Goal: Task Accomplishment & Management: Manage account settings

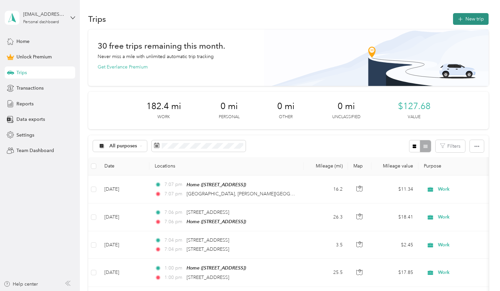
click at [475, 18] on button "New trip" at bounding box center [471, 19] width 36 height 12
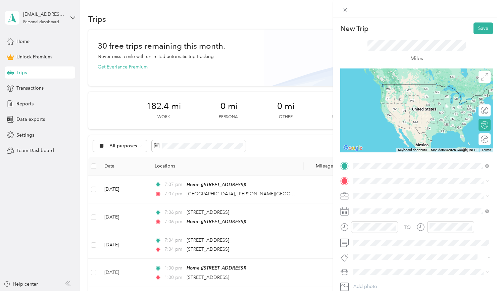
drag, startPoint x: 377, startPoint y: 177, endPoint x: 376, endPoint y: 192, distance: 15.5
click at [376, 192] on span "Ritz [STREET_ADDRESS][US_STATE]" at bounding box center [404, 190] width 76 height 6
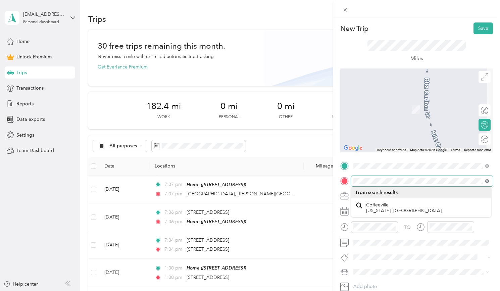
click at [488, 181] on icon at bounding box center [487, 181] width 4 height 4
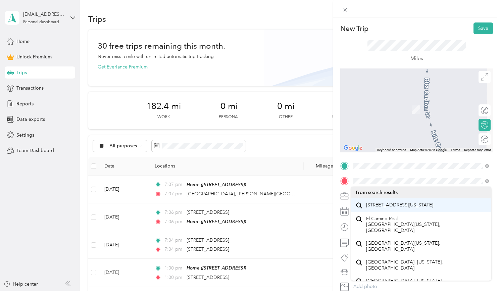
click at [407, 202] on span "[STREET_ADDRESS][US_STATE]" at bounding box center [399, 205] width 67 height 6
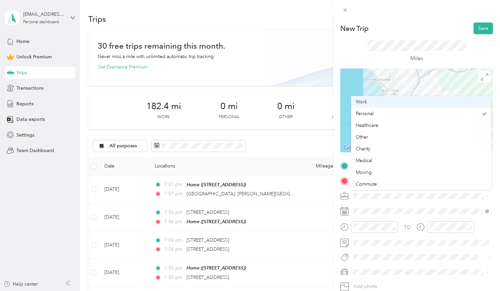
click at [372, 100] on div "Work" at bounding box center [421, 101] width 131 height 7
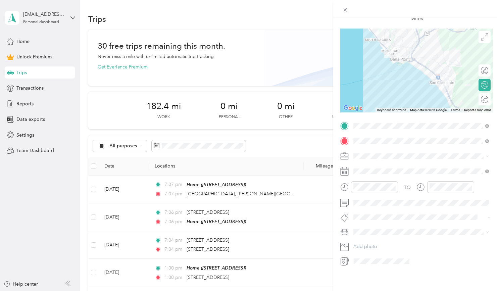
scroll to position [45, 0]
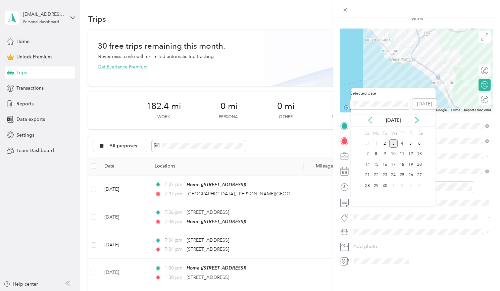
click at [369, 121] on icon at bounding box center [369, 120] width 3 height 6
click at [409, 165] on div "15" at bounding box center [410, 164] width 9 height 8
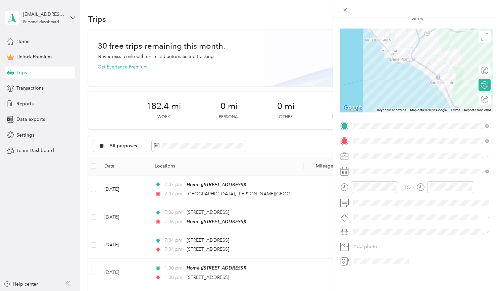
scroll to position [81, 0]
click at [362, 208] on span at bounding box center [422, 203] width 142 height 10
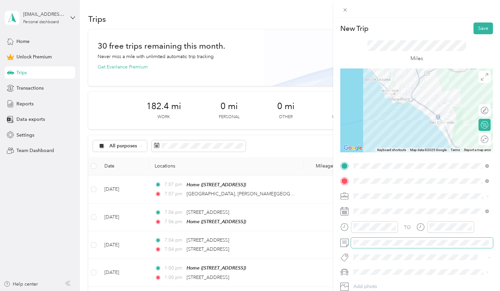
scroll to position [0, 0]
click at [484, 28] on button "Save" at bounding box center [482, 28] width 19 height 12
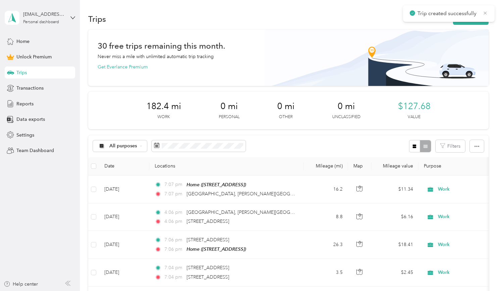
click at [485, 13] on icon at bounding box center [485, 13] width 5 height 6
click at [470, 22] on button "New trip" at bounding box center [471, 19] width 36 height 12
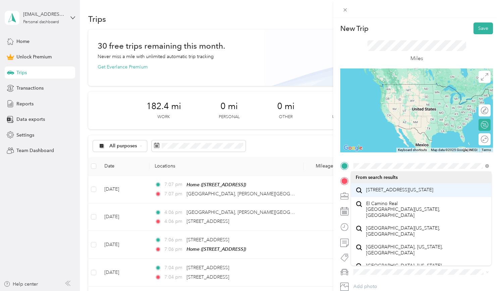
click at [376, 193] on span "[STREET_ADDRESS][US_STATE]" at bounding box center [399, 190] width 67 height 6
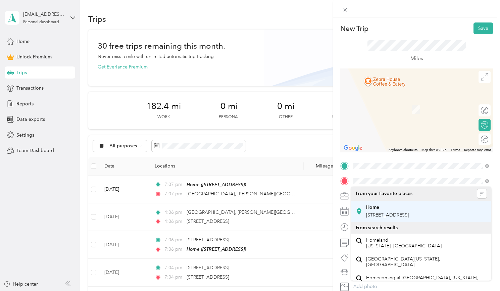
click at [376, 209] on strong "Home" at bounding box center [372, 207] width 13 height 6
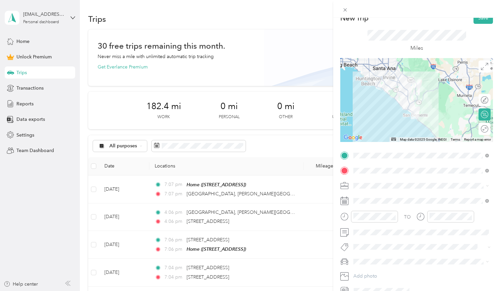
scroll to position [15, 0]
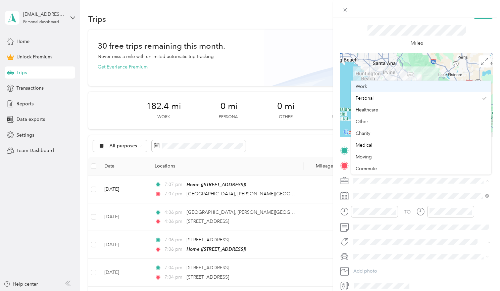
click at [365, 88] on span "Work" at bounding box center [361, 87] width 11 height 6
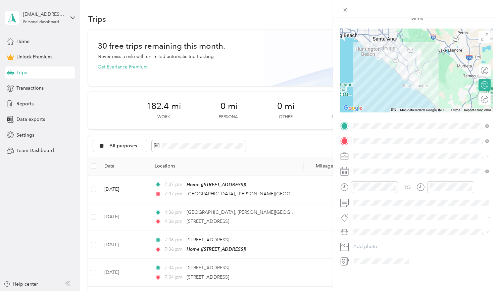
scroll to position [62, 0]
click at [374, 177] on span at bounding box center [422, 171] width 142 height 10
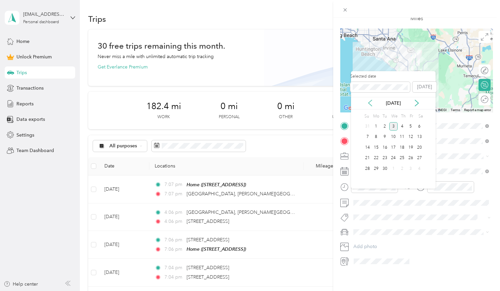
click at [370, 105] on icon at bounding box center [370, 103] width 7 height 7
click at [409, 146] on div "15" at bounding box center [410, 147] width 9 height 8
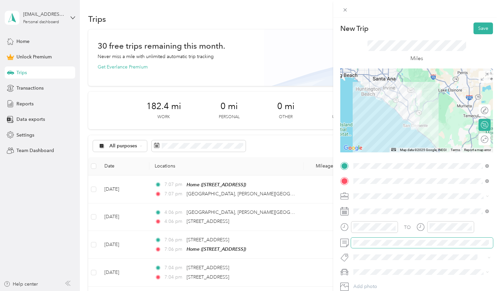
scroll to position [0, 0]
click at [482, 29] on button "Save" at bounding box center [482, 28] width 19 height 12
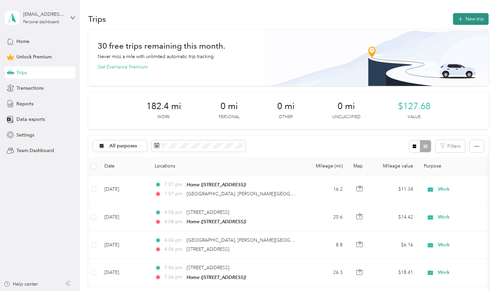
click at [476, 14] on button "New trip" at bounding box center [471, 19] width 36 height 12
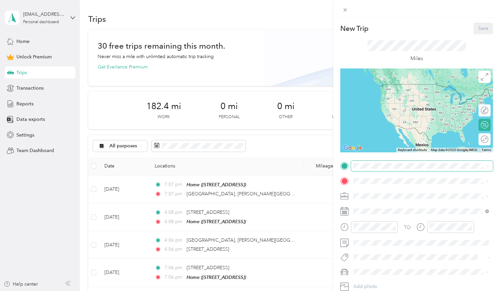
click at [390, 161] on span at bounding box center [422, 166] width 142 height 10
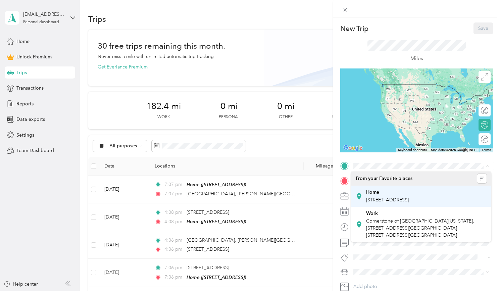
click at [375, 203] on span "[STREET_ADDRESS]" at bounding box center [387, 200] width 43 height 6
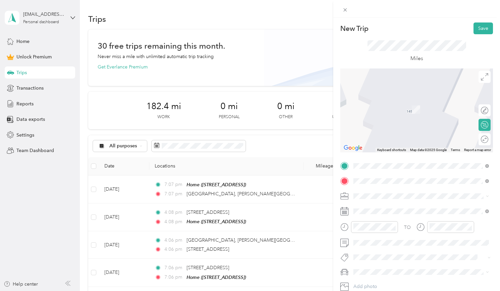
drag, startPoint x: 376, startPoint y: 192, endPoint x: 396, endPoint y: 206, distance: 24.8
click at [396, 206] on span "[STREET_ADDRESS][PERSON_NAME][US_STATE]" at bounding box center [418, 205] width 104 height 6
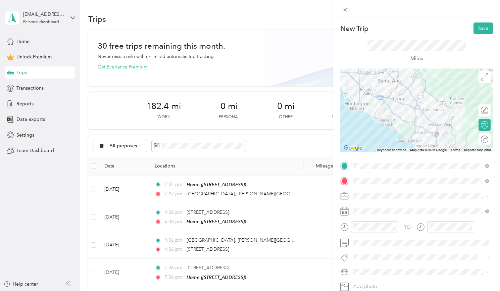
click at [396, 201] on span at bounding box center [422, 196] width 142 height 10
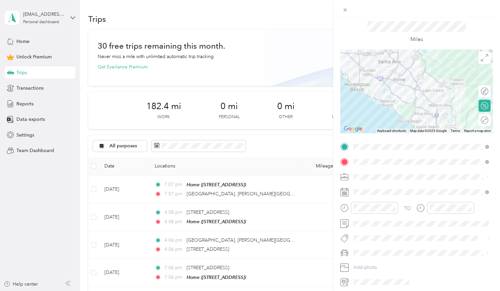
scroll to position [24, 0]
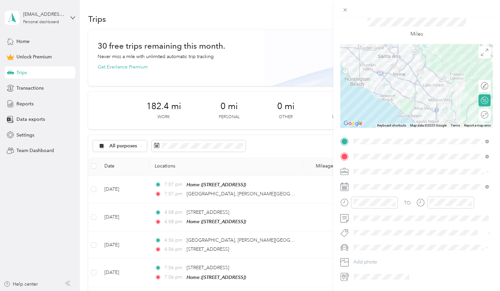
click at [369, 77] on div "Work" at bounding box center [421, 77] width 131 height 7
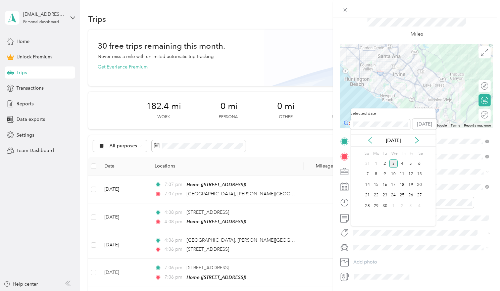
click at [373, 141] on icon at bounding box center [370, 140] width 7 height 7
click at [376, 194] on div "18" at bounding box center [376, 195] width 9 height 8
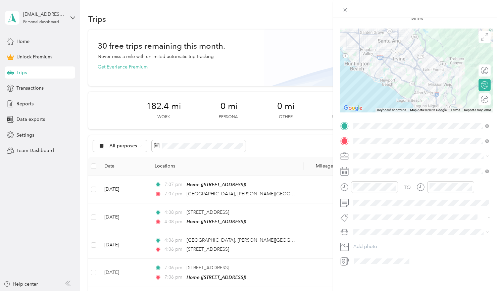
scroll to position [90, 0]
click at [378, 202] on span at bounding box center [422, 203] width 142 height 10
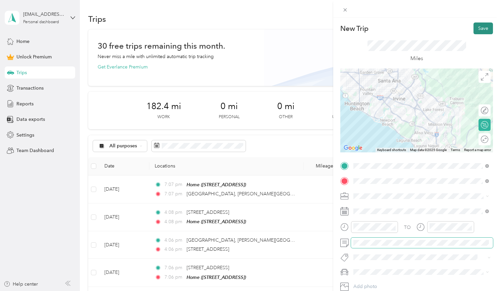
scroll to position [0, 0]
click at [479, 28] on button "Save" at bounding box center [482, 28] width 19 height 12
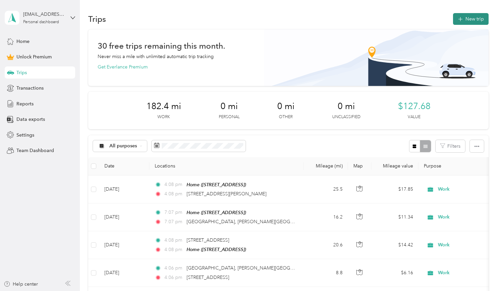
click at [475, 17] on button "New trip" at bounding box center [471, 19] width 36 height 12
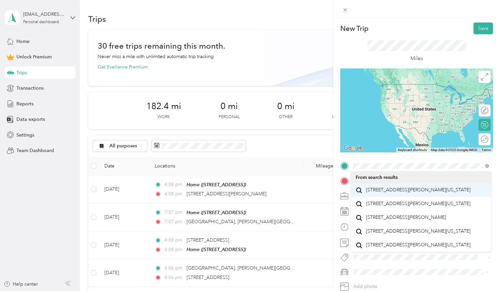
click at [380, 190] on span "[STREET_ADDRESS][PERSON_NAME][US_STATE]" at bounding box center [418, 190] width 104 height 6
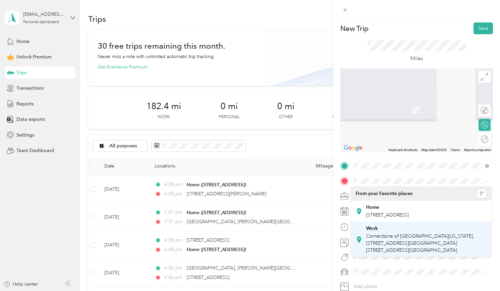
click at [391, 242] on span "Cornerstone of [GEOGRAPHIC_DATA][US_STATE], [STREET_ADDRESS][GEOGRAPHIC_DATA][S…" at bounding box center [420, 243] width 108 height 20
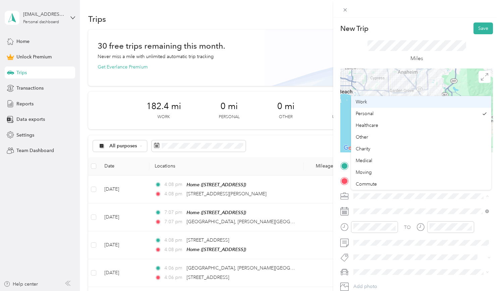
click at [378, 99] on div "Work" at bounding box center [421, 101] width 131 height 7
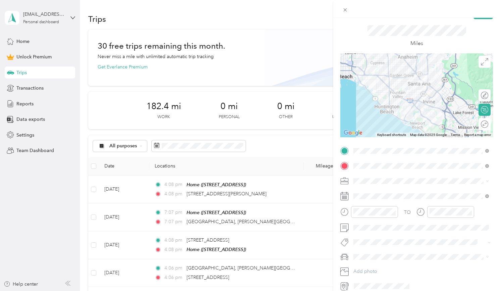
scroll to position [19, 0]
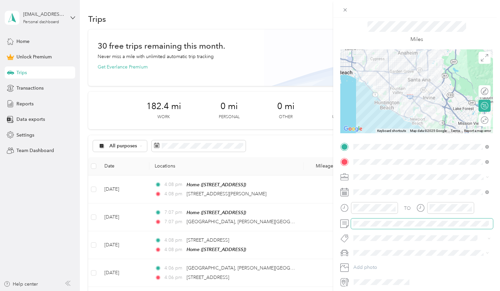
click at [361, 229] on span at bounding box center [422, 223] width 142 height 10
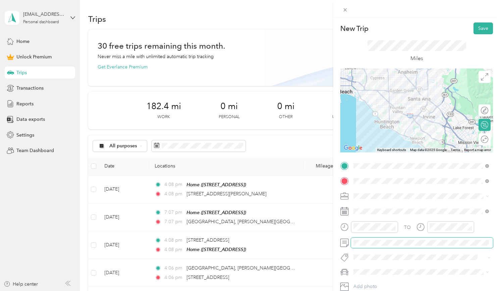
scroll to position [0, 0]
click at [480, 28] on button "Save" at bounding box center [482, 28] width 19 height 12
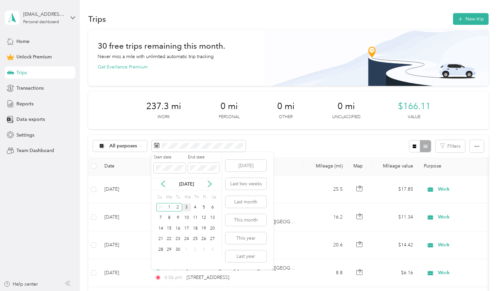
click at [187, 207] on div "3" at bounding box center [186, 207] width 9 height 8
click at [254, 166] on button "[DATE]" at bounding box center [245, 166] width 41 height 12
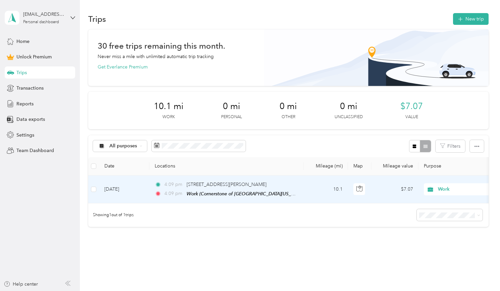
click at [335, 200] on td "10.1" at bounding box center [326, 189] width 44 height 28
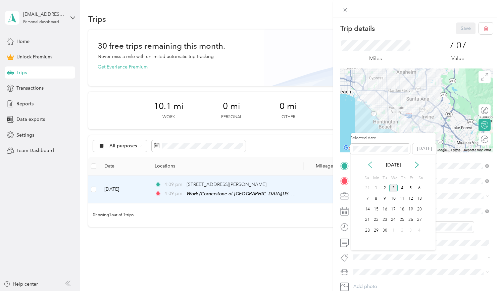
click at [372, 164] on icon at bounding box center [370, 164] width 7 height 7
click at [378, 219] on div "18" at bounding box center [376, 220] width 9 height 8
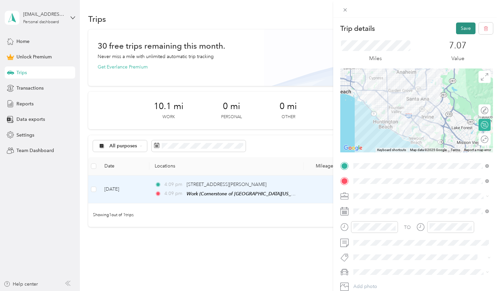
click at [462, 30] on button "Save" at bounding box center [465, 28] width 19 height 12
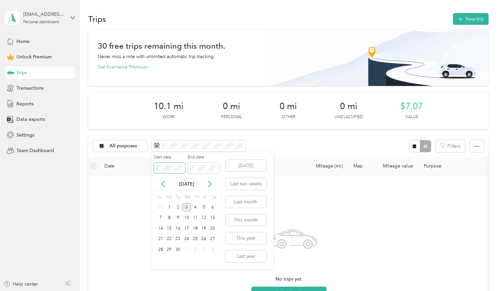
click at [165, 171] on span at bounding box center [170, 168] width 32 height 10
click at [164, 186] on icon at bounding box center [162, 184] width 3 height 6
click at [204, 207] on div "1" at bounding box center [204, 207] width 9 height 8
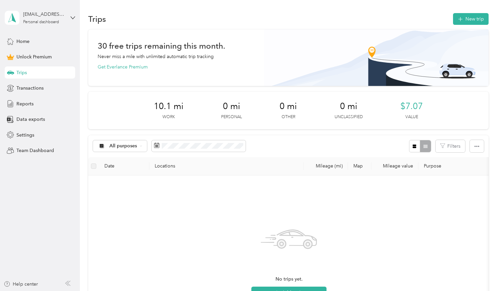
click at [288, 145] on div "All purposes Filters" at bounding box center [288, 146] width 400 height 22
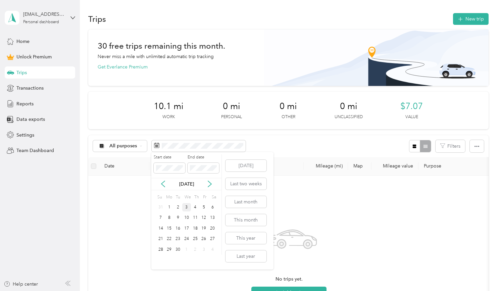
click at [290, 145] on div "All purposes Filters" at bounding box center [288, 146] width 400 height 22
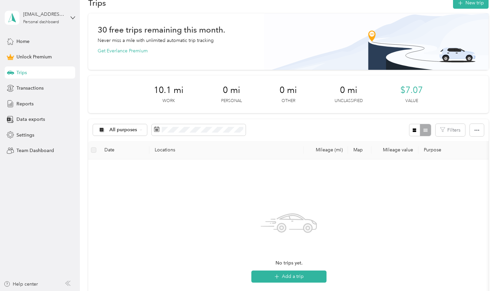
scroll to position [12, 0]
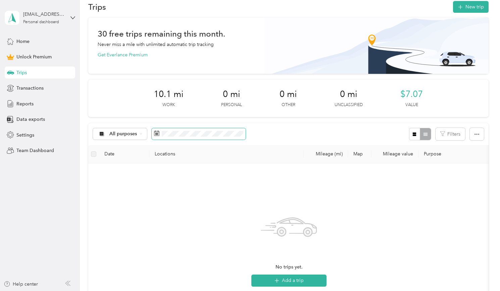
click at [214, 128] on span at bounding box center [199, 133] width 94 height 11
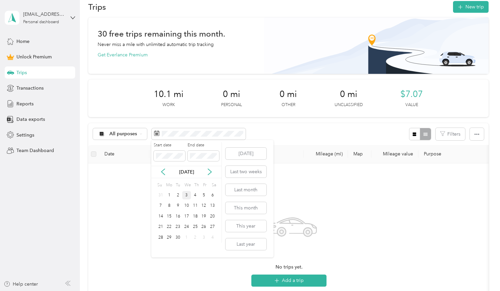
click at [426, 133] on div at bounding box center [420, 134] width 22 height 12
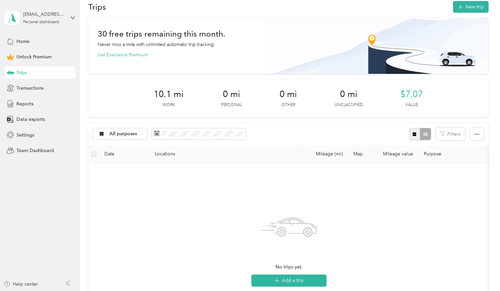
click at [416, 133] on icon "button" at bounding box center [415, 135] width 4 height 4
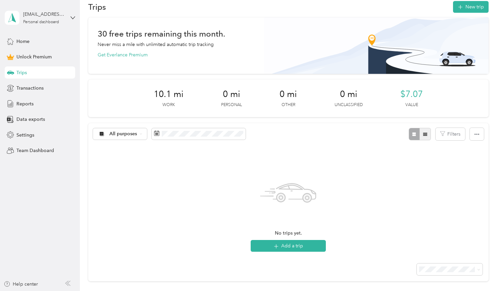
click at [430, 133] on button "button" at bounding box center [424, 134] width 11 height 12
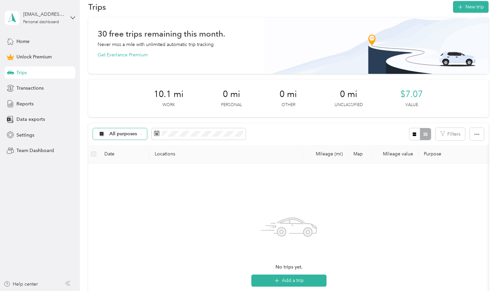
click at [128, 132] on span "All purposes" at bounding box center [123, 134] width 28 height 5
click at [124, 164] on li "Work" at bounding box center [120, 169] width 54 height 12
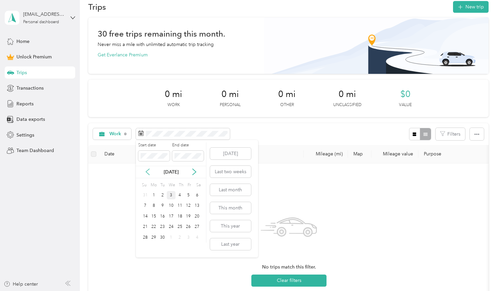
click at [150, 170] on icon at bounding box center [147, 171] width 7 height 7
click at [187, 195] on div "1" at bounding box center [188, 195] width 9 height 8
click at [195, 173] on icon at bounding box center [194, 171] width 7 height 7
click at [172, 194] on div "3" at bounding box center [171, 195] width 9 height 8
click at [148, 173] on icon at bounding box center [147, 172] width 3 height 6
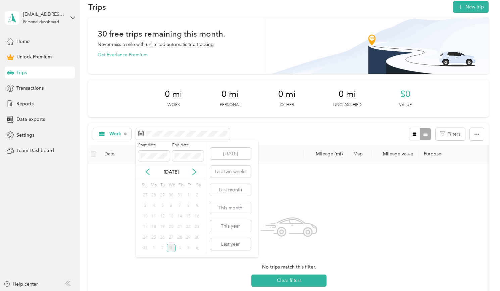
click at [174, 192] on div "30" at bounding box center [171, 195] width 9 height 8
click at [132, 151] on body "[EMAIL_ADDRESS][DOMAIN_NAME] Personal dashboard Home Unlock Premium Trips Trans…" at bounding box center [248, 145] width 497 height 291
click at [173, 197] on div "30" at bounding box center [171, 195] width 9 height 8
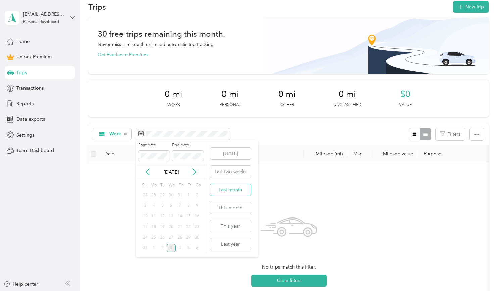
click at [232, 189] on button "Last month" at bounding box center [230, 190] width 41 height 12
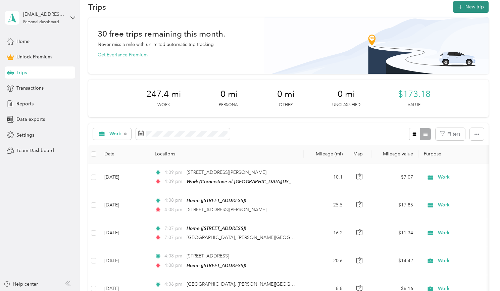
click at [468, 8] on button "New trip" at bounding box center [471, 7] width 36 height 12
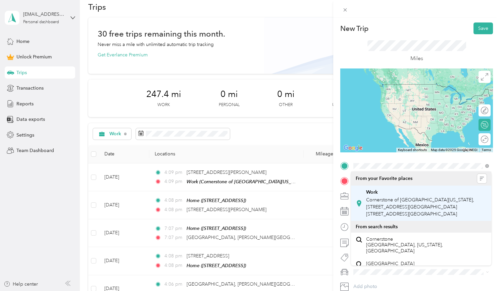
click at [378, 202] on span "Cornerstone of [GEOGRAPHIC_DATA][US_STATE], [STREET_ADDRESS][GEOGRAPHIC_DATA][S…" at bounding box center [420, 207] width 108 height 20
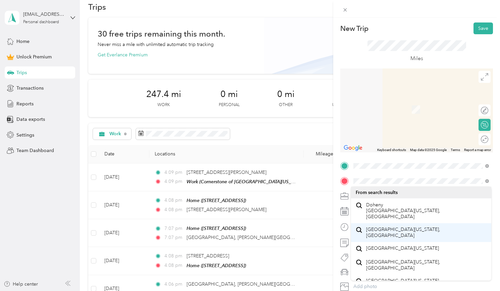
click at [392, 227] on span "[GEOGRAPHIC_DATA][US_STATE], [GEOGRAPHIC_DATA]" at bounding box center [426, 233] width 120 height 12
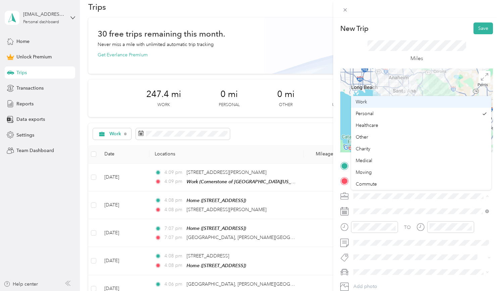
click at [369, 104] on div "Work" at bounding box center [421, 101] width 131 height 7
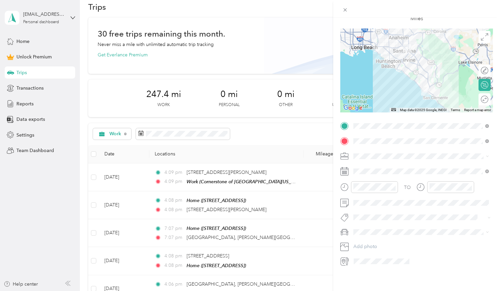
scroll to position [55, 0]
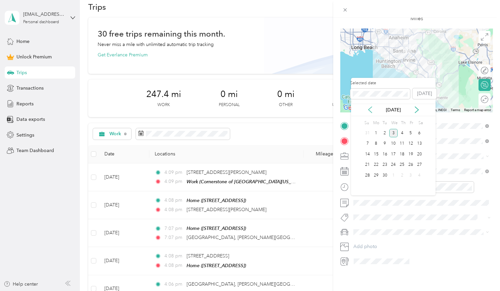
click at [369, 111] on icon at bounding box center [370, 109] width 7 height 7
click at [377, 166] on div "18" at bounding box center [376, 165] width 9 height 8
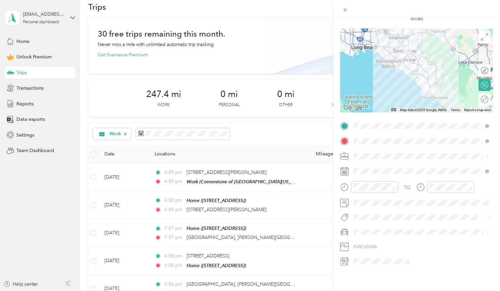
scroll to position [0, 0]
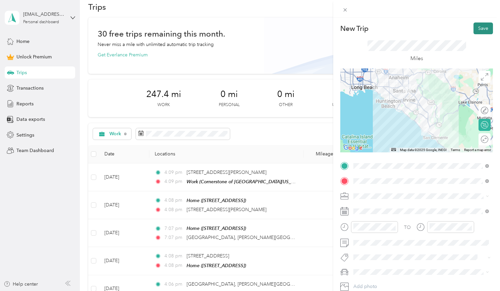
click at [488, 27] on button "Save" at bounding box center [482, 28] width 19 height 12
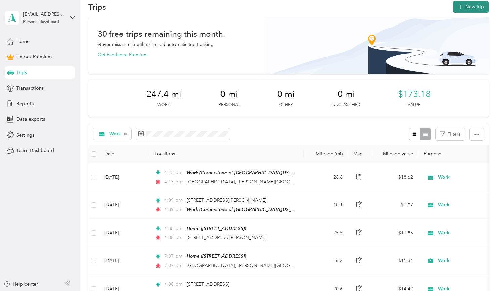
click at [477, 5] on button "New trip" at bounding box center [471, 7] width 36 height 12
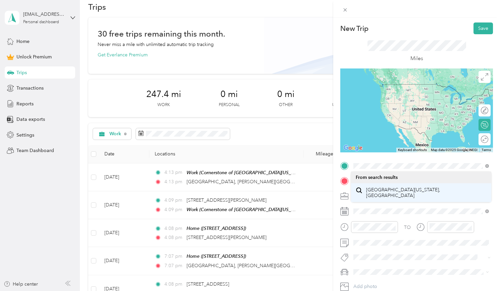
click at [380, 197] on span "[GEOGRAPHIC_DATA][US_STATE], [GEOGRAPHIC_DATA]" at bounding box center [426, 193] width 120 height 12
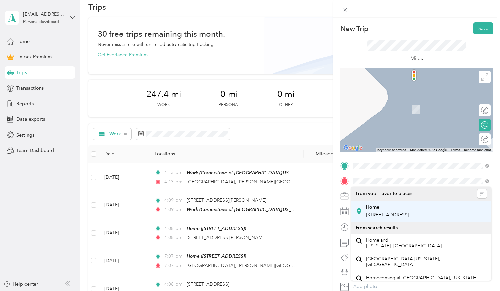
click at [375, 213] on span "[STREET_ADDRESS]" at bounding box center [387, 215] width 43 height 6
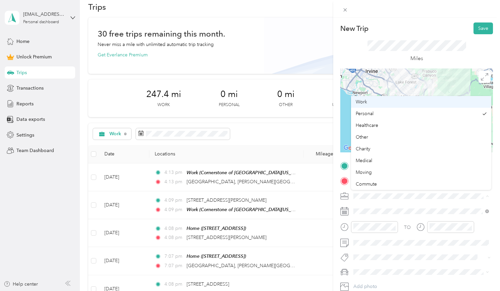
click at [381, 102] on div "Work" at bounding box center [421, 101] width 131 height 7
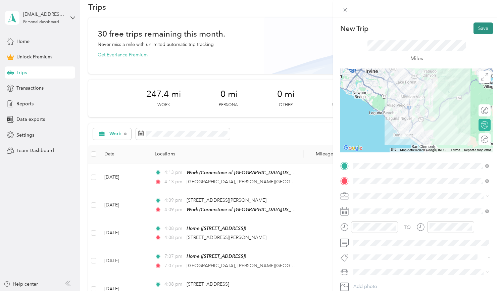
click at [477, 24] on button "Save" at bounding box center [482, 28] width 19 height 12
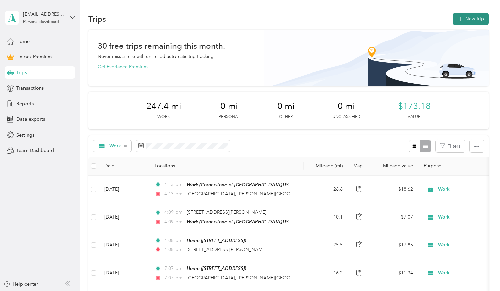
click at [469, 22] on button "New trip" at bounding box center [471, 19] width 36 height 12
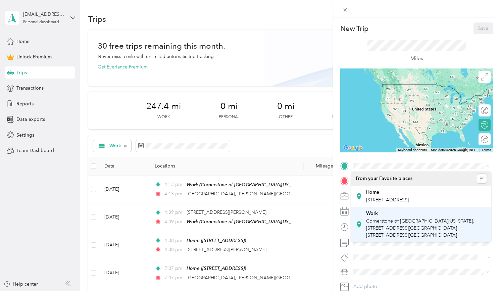
click at [376, 225] on span "Cornerstone of [GEOGRAPHIC_DATA][US_STATE], [STREET_ADDRESS][GEOGRAPHIC_DATA][S…" at bounding box center [420, 228] width 108 height 20
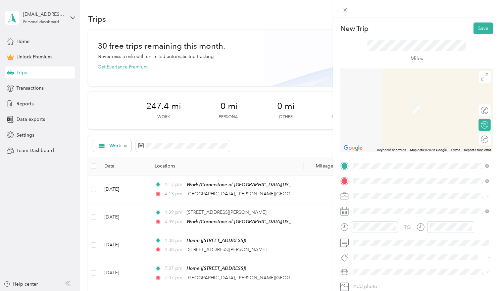
drag, startPoint x: 390, startPoint y: 191, endPoint x: 401, endPoint y: 206, distance: 18.3
click at [401, 206] on span "[STREET_ADDRESS][PERSON_NAME][US_STATE]" at bounding box center [418, 205] width 104 height 6
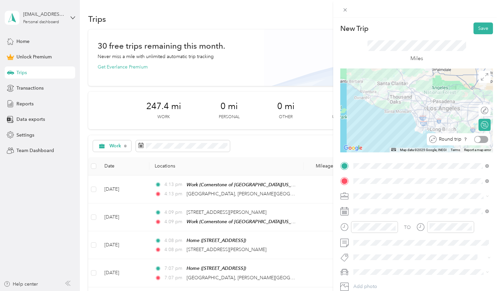
click at [477, 139] on div at bounding box center [478, 139] width 6 height 6
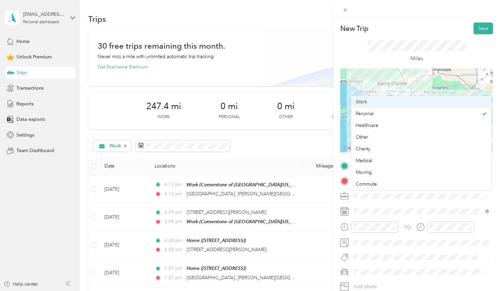
click at [362, 103] on span "Work" at bounding box center [361, 102] width 11 height 6
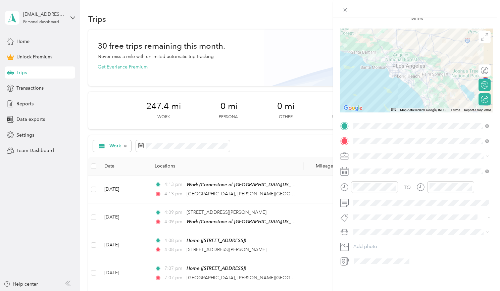
scroll to position [78, 0]
click at [361, 208] on span at bounding box center [422, 203] width 142 height 10
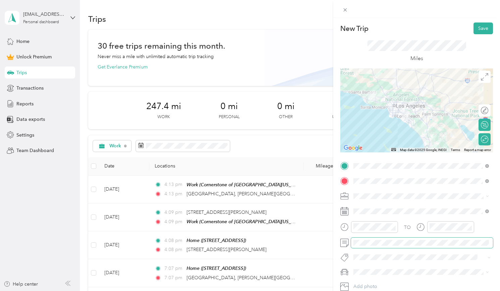
scroll to position [0, 0]
click at [482, 30] on button "Save" at bounding box center [482, 28] width 19 height 12
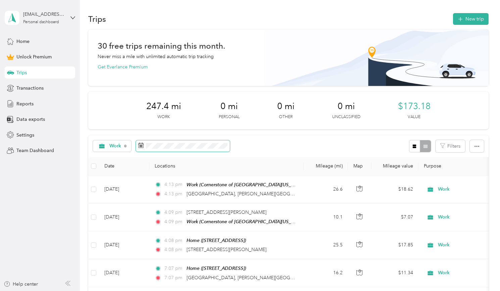
click at [194, 142] on span at bounding box center [183, 145] width 94 height 11
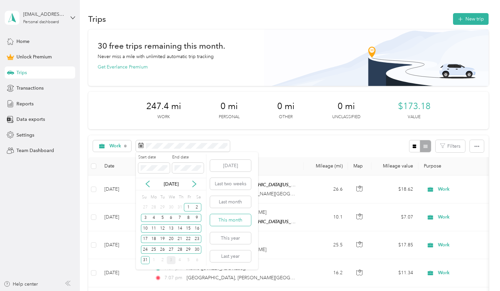
click at [230, 220] on button "This month" at bounding box center [230, 220] width 41 height 12
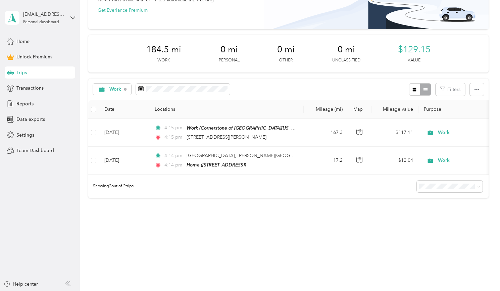
scroll to position [180, 0]
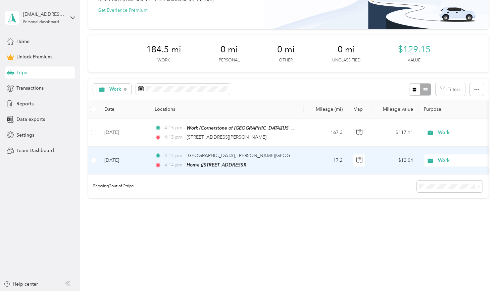
click at [314, 147] on td "17.2" at bounding box center [326, 161] width 44 height 28
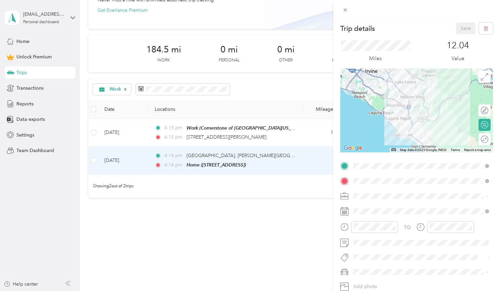
scroll to position [33, 0]
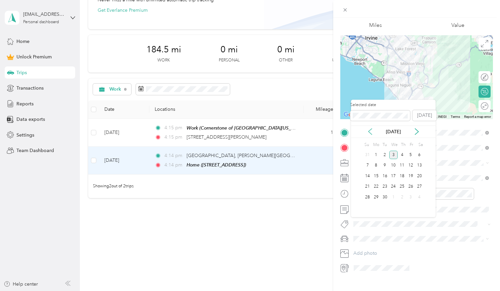
click at [369, 132] on icon at bounding box center [369, 132] width 3 height 6
click at [377, 187] on div "18" at bounding box center [376, 187] width 9 height 8
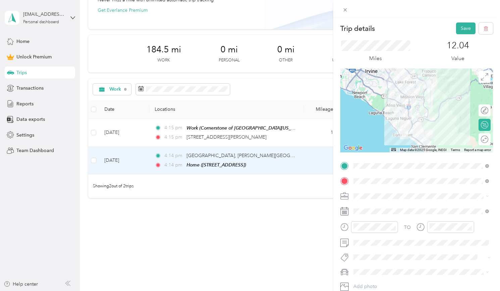
scroll to position [0, 0]
click at [460, 31] on button "Save" at bounding box center [465, 28] width 19 height 12
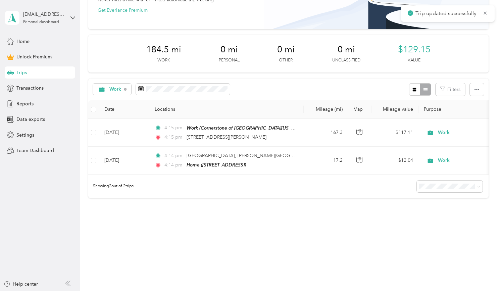
scroll to position [113, 0]
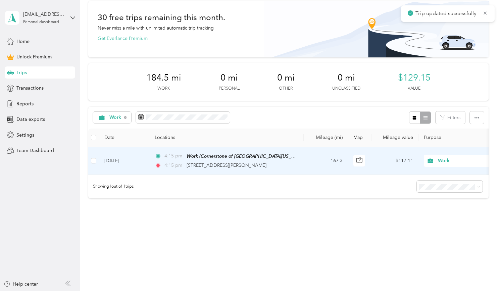
click at [232, 147] on td "4:15 pm Work ([GEOGRAPHIC_DATA][US_STATE], [STREET_ADDRESS][GEOGRAPHIC_DATA][ST…" at bounding box center [226, 161] width 154 height 28
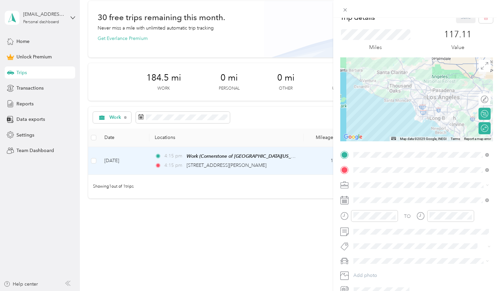
scroll to position [35, 0]
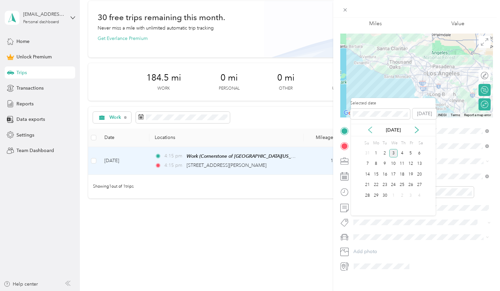
click at [371, 129] on icon at bounding box center [370, 130] width 7 height 7
click at [382, 186] on div "19" at bounding box center [385, 185] width 9 height 8
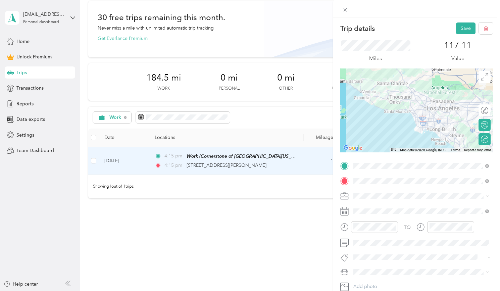
scroll to position [0, 0]
click at [465, 28] on button "Save" at bounding box center [465, 28] width 19 height 12
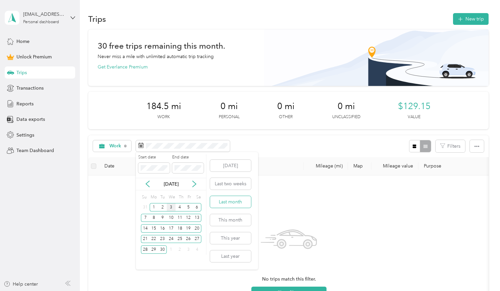
click at [228, 200] on button "Last month" at bounding box center [230, 202] width 41 height 12
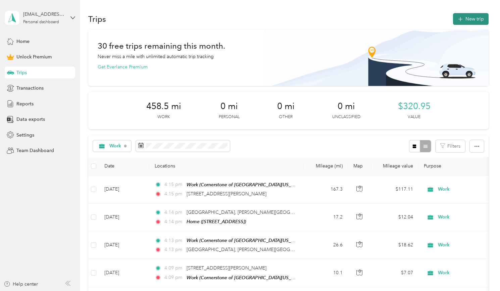
click at [477, 21] on button "New trip" at bounding box center [471, 19] width 36 height 12
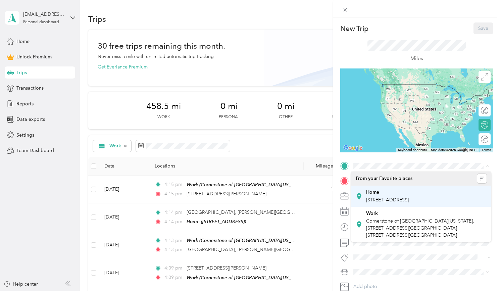
click at [383, 199] on span "[STREET_ADDRESS]" at bounding box center [387, 200] width 43 height 6
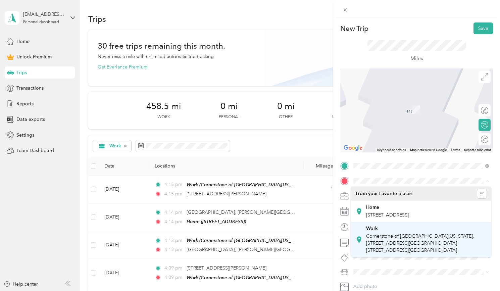
click at [380, 232] on div "Work" at bounding box center [426, 228] width 120 height 6
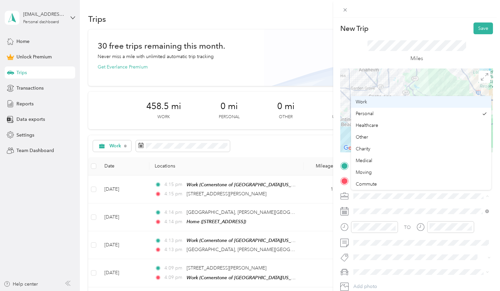
click at [370, 102] on div "Work" at bounding box center [421, 101] width 131 height 7
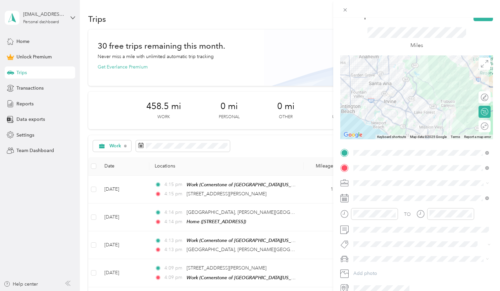
scroll to position [42, 0]
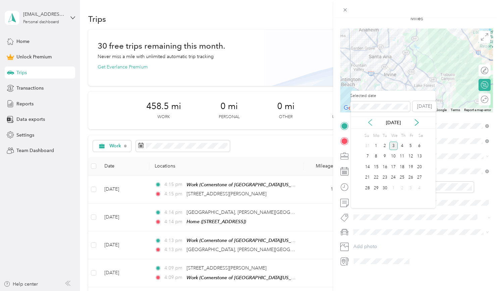
click at [370, 124] on icon at bounding box center [369, 122] width 3 height 6
click at [395, 177] on div "20" at bounding box center [393, 177] width 9 height 8
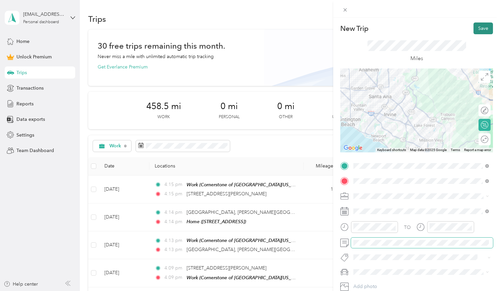
scroll to position [0, 0]
click at [486, 29] on button "Save" at bounding box center [482, 28] width 19 height 12
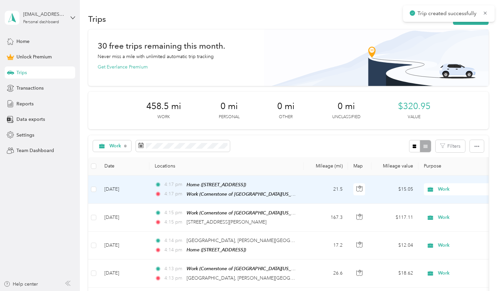
click at [308, 199] on td "21.5" at bounding box center [326, 189] width 44 height 28
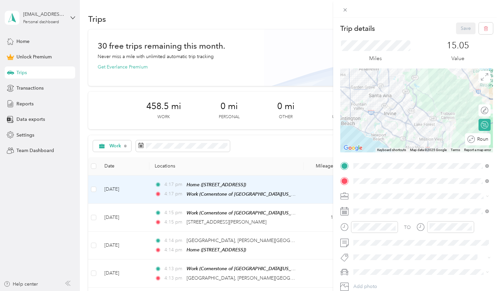
click at [463, 29] on button "Save" at bounding box center [465, 28] width 19 height 12
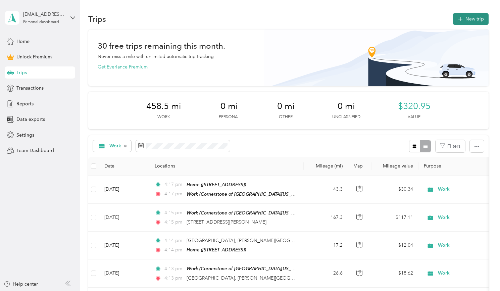
click at [464, 18] on icon "button" at bounding box center [460, 19] width 8 height 8
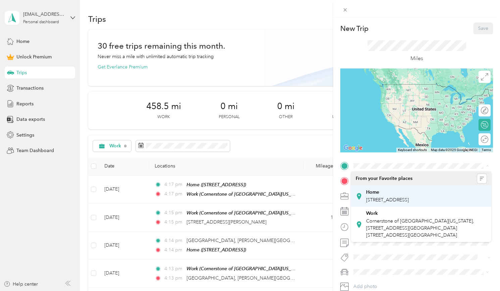
click at [385, 195] on div "Home [STREET_ADDRESS]" at bounding box center [387, 196] width 43 height 14
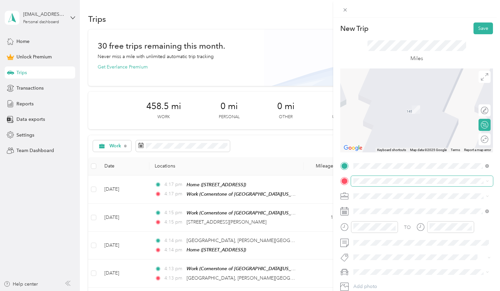
click at [368, 291] on div "New Trip Save This trip cannot be edited because it is either under review, app…" at bounding box center [248, 291] width 497 height 0
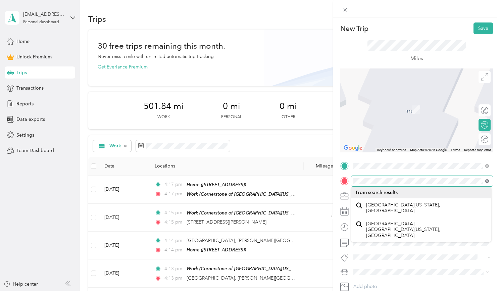
click at [486, 180] on icon at bounding box center [487, 181] width 4 height 4
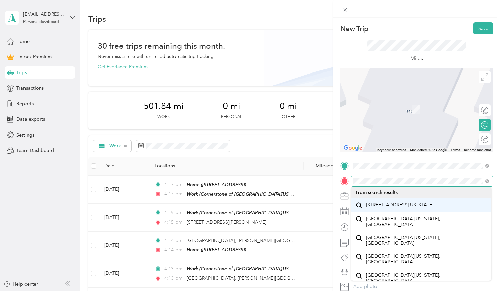
click at [393, 208] on span "[STREET_ADDRESS][US_STATE]" at bounding box center [399, 205] width 67 height 6
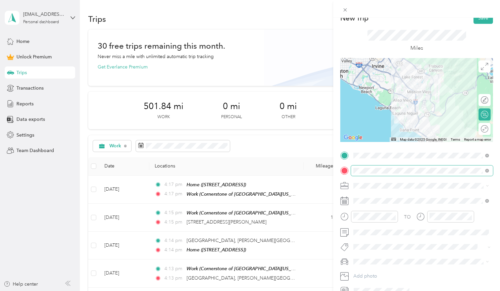
scroll to position [26, 0]
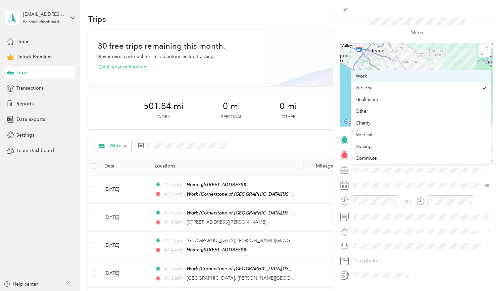
click at [366, 73] on span "Work" at bounding box center [361, 76] width 11 height 6
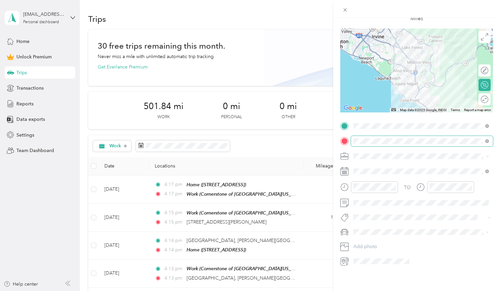
scroll to position [60, 0]
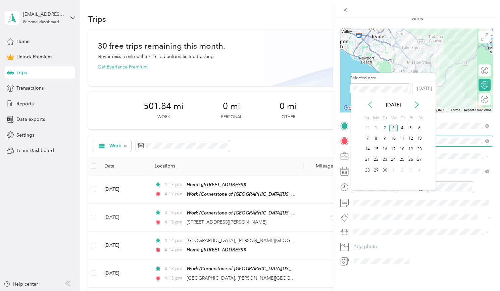
click at [370, 105] on icon at bounding box center [370, 104] width 7 height 7
click at [402, 161] on div "21" at bounding box center [402, 160] width 9 height 8
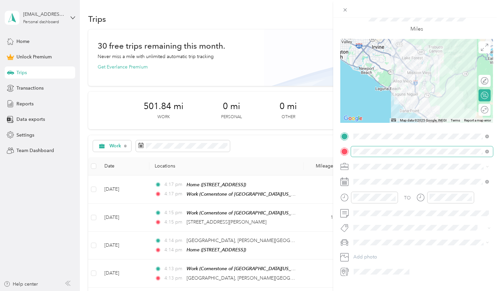
scroll to position [0, 0]
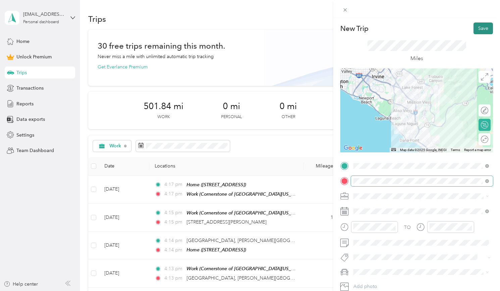
click at [480, 32] on button "Save" at bounding box center [482, 28] width 19 height 12
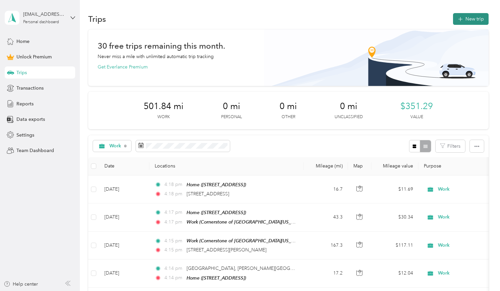
click at [462, 19] on icon "button" at bounding box center [460, 19] width 4 height 4
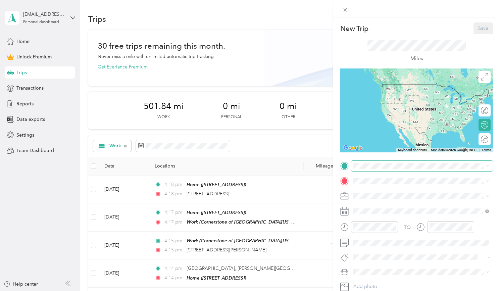
click at [364, 168] on span at bounding box center [422, 166] width 142 height 10
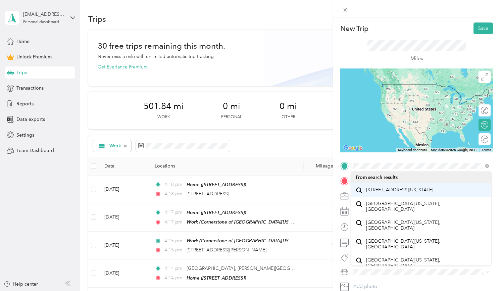
click at [386, 193] on span "[STREET_ADDRESS][US_STATE]" at bounding box center [399, 190] width 67 height 6
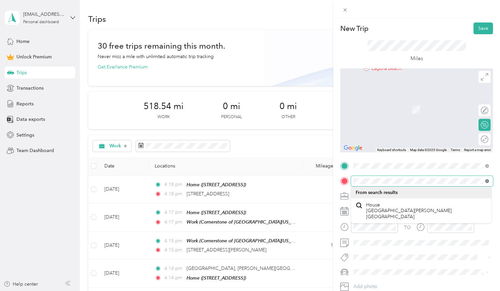
click at [486, 181] on icon at bounding box center [487, 181] width 4 height 4
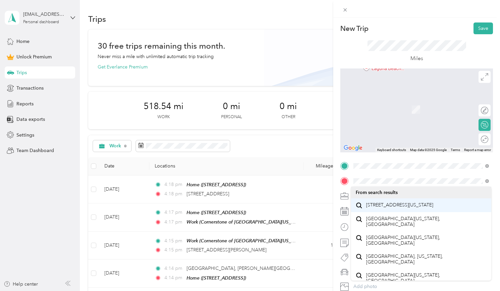
click at [395, 205] on span "[STREET_ADDRESS][US_STATE]" at bounding box center [399, 205] width 67 height 6
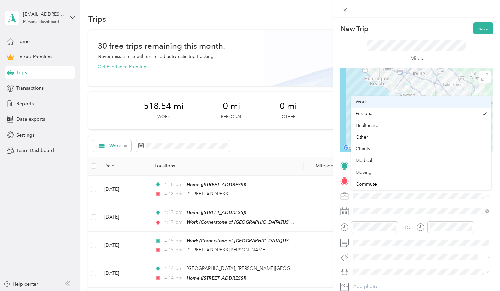
click at [367, 105] on div "Work" at bounding box center [421, 101] width 131 height 7
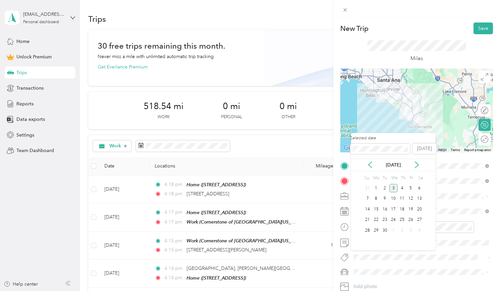
click at [373, 165] on div "[DATE]" at bounding box center [393, 164] width 85 height 7
click at [369, 165] on icon at bounding box center [370, 164] width 7 height 7
click at [401, 221] on div "21" at bounding box center [402, 220] width 9 height 8
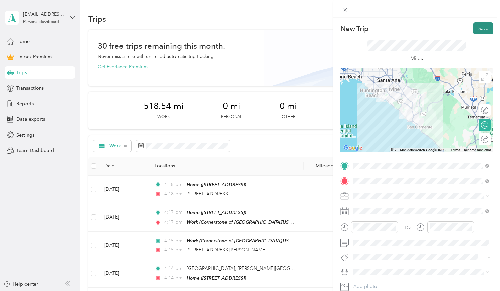
click at [479, 30] on button "Save" at bounding box center [482, 28] width 19 height 12
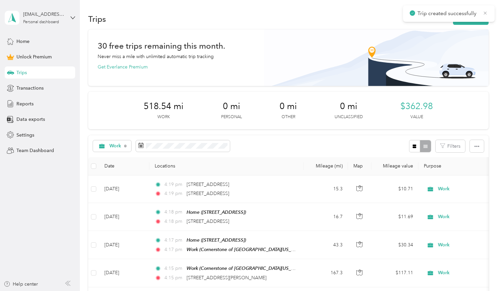
click at [486, 13] on icon at bounding box center [485, 12] width 3 height 3
click at [476, 16] on button "New trip" at bounding box center [471, 19] width 36 height 12
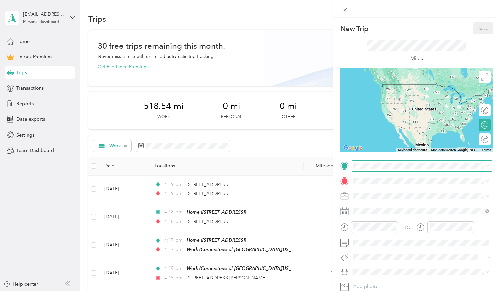
click at [362, 291] on div "New Trip Save This trip cannot be edited because it is either under review, app…" at bounding box center [248, 291] width 497 height 0
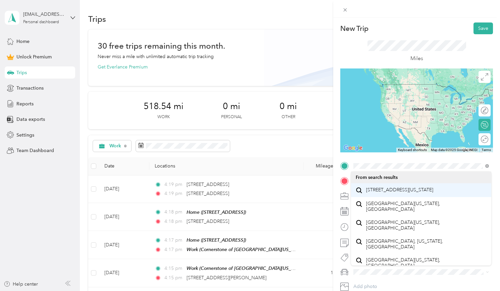
click at [393, 192] on span "[STREET_ADDRESS][US_STATE]" at bounding box center [399, 190] width 67 height 6
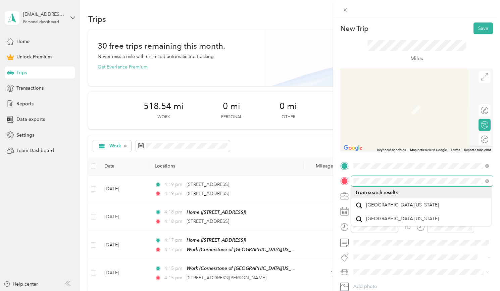
click at [321, 169] on div "New Trip Save This trip cannot be edited because it is either under review, app…" at bounding box center [250, 145] width 500 height 291
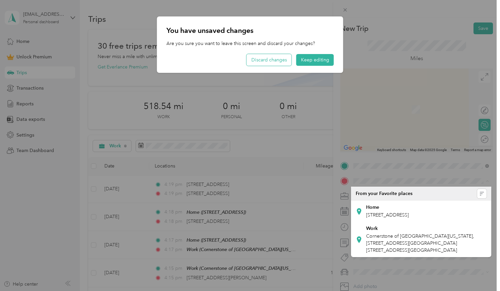
click at [265, 57] on button "Discard changes" at bounding box center [269, 60] width 45 height 12
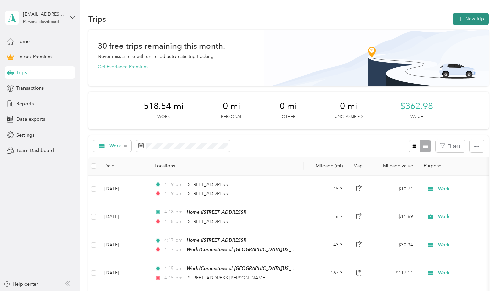
click at [468, 16] on button "New trip" at bounding box center [471, 19] width 36 height 12
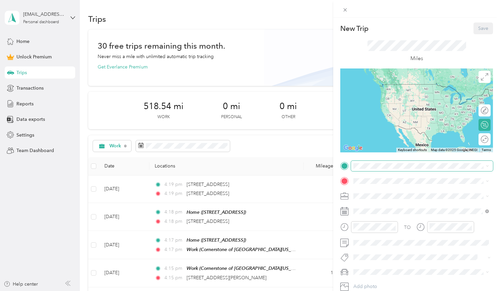
click at [382, 168] on span at bounding box center [422, 166] width 142 height 10
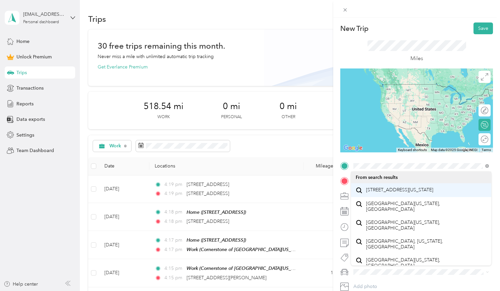
click at [383, 191] on span "[STREET_ADDRESS][US_STATE]" at bounding box center [399, 190] width 67 height 6
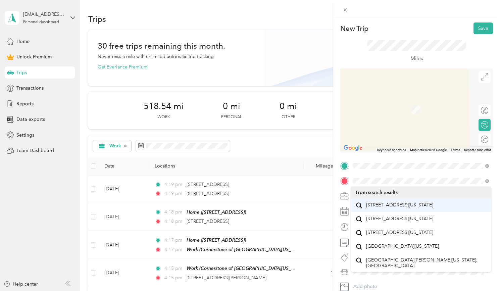
click at [384, 202] on span "[STREET_ADDRESS][US_STATE]" at bounding box center [399, 205] width 67 height 6
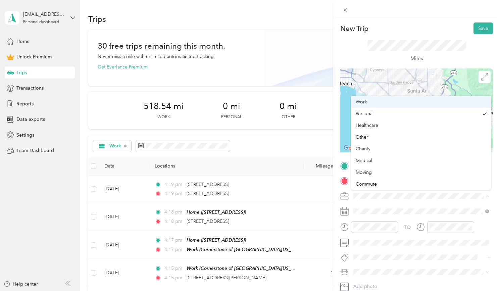
click at [370, 105] on li "Work" at bounding box center [421, 102] width 140 height 12
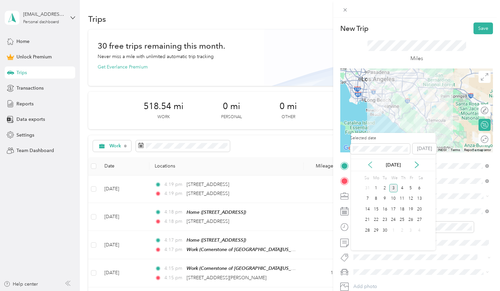
click at [371, 166] on icon at bounding box center [370, 164] width 7 height 7
click at [402, 220] on div "21" at bounding box center [402, 220] width 9 height 8
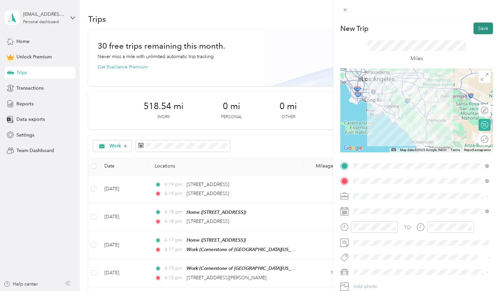
click at [476, 27] on button "Save" at bounding box center [482, 28] width 19 height 12
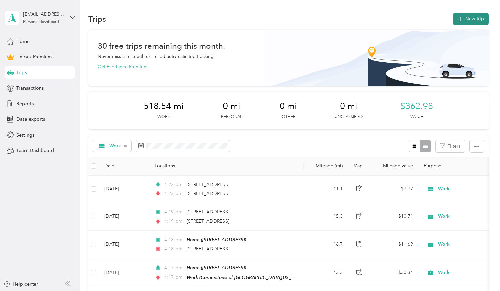
click at [470, 19] on button "New trip" at bounding box center [471, 19] width 36 height 12
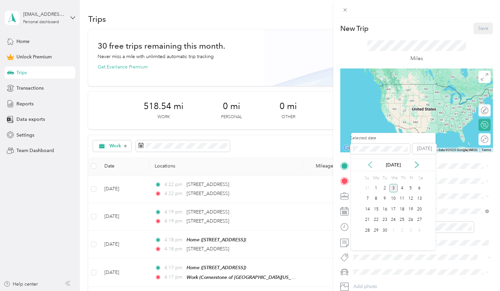
click at [370, 162] on icon at bounding box center [370, 164] width 7 height 7
click at [401, 221] on div "21" at bounding box center [402, 220] width 9 height 8
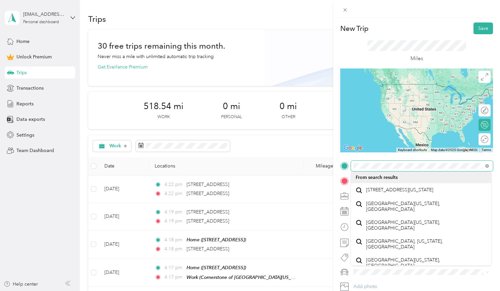
click at [485, 165] on span at bounding box center [486, 165] width 6 height 5
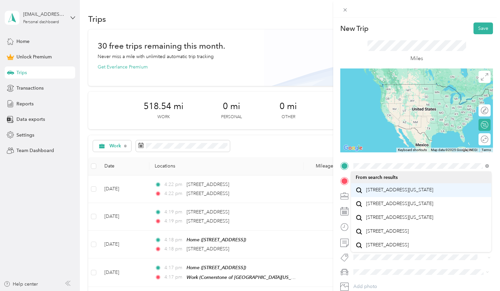
click at [433, 193] on span "[STREET_ADDRESS][US_STATE]" at bounding box center [399, 190] width 67 height 6
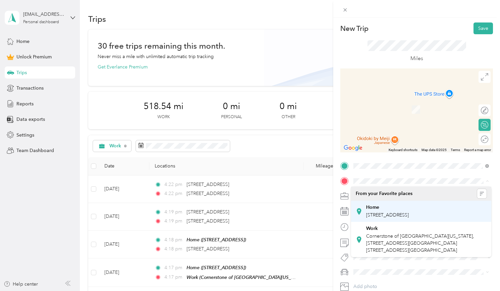
click at [380, 212] on span "[STREET_ADDRESS]" at bounding box center [387, 215] width 43 height 6
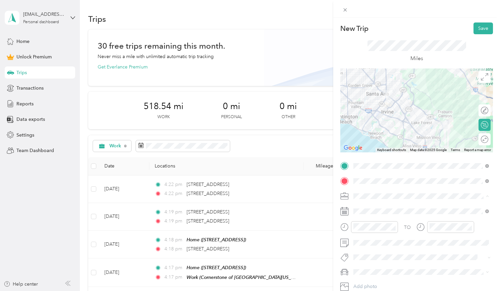
click at [366, 103] on span "Work" at bounding box center [361, 102] width 11 height 6
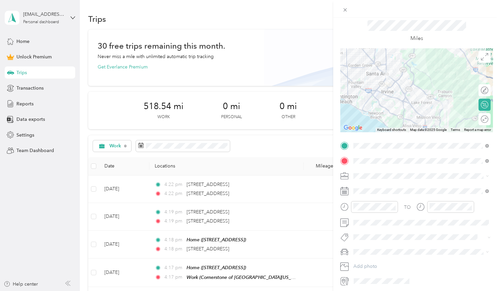
scroll to position [42, 0]
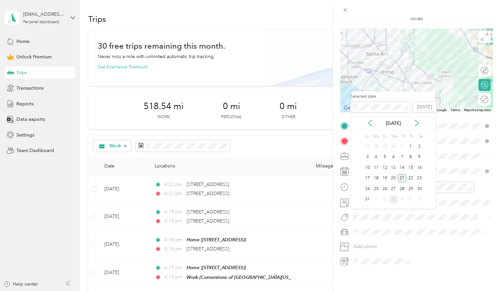
click at [402, 178] on div "21" at bounding box center [402, 178] width 9 height 8
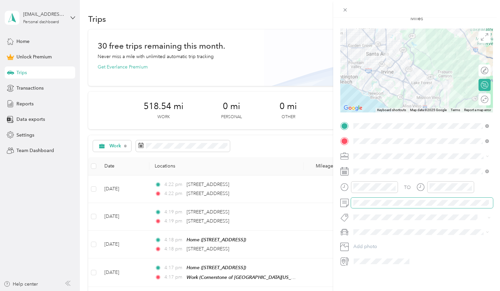
scroll to position [1, 0]
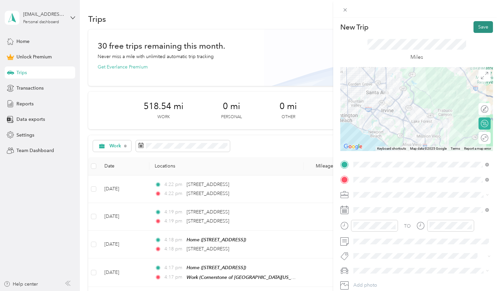
click at [486, 25] on button "Save" at bounding box center [482, 27] width 19 height 12
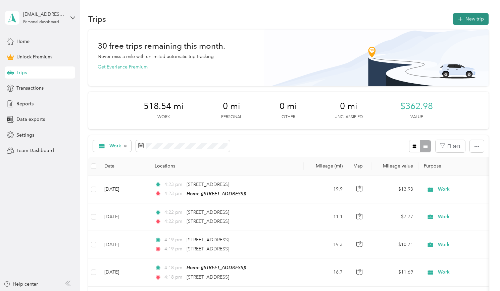
click at [482, 21] on button "New trip" at bounding box center [471, 19] width 36 height 12
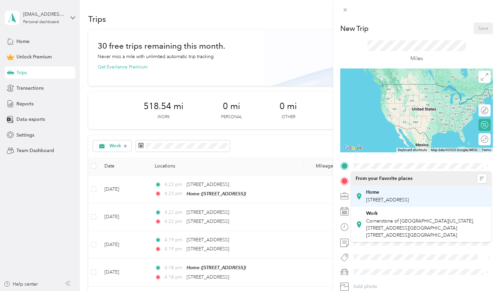
click at [384, 198] on span "[STREET_ADDRESS]" at bounding box center [387, 200] width 43 height 6
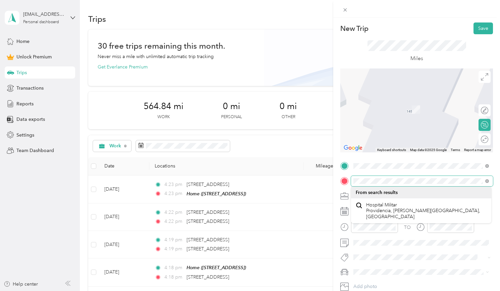
click at [333, 176] on div "New Trip Save This trip cannot be edited because it is either under review, app…" at bounding box center [250, 145] width 500 height 291
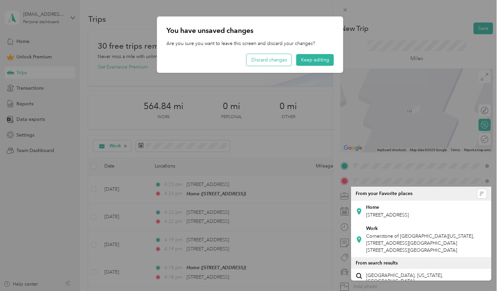
click at [274, 60] on button "Discard changes" at bounding box center [269, 60] width 45 height 12
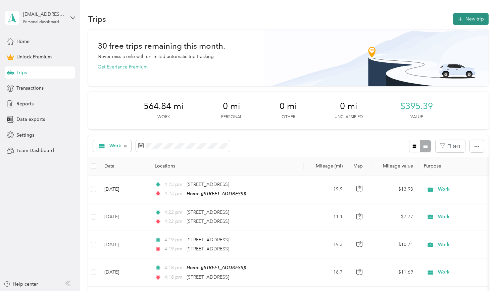
click at [476, 19] on button "New trip" at bounding box center [471, 19] width 36 height 12
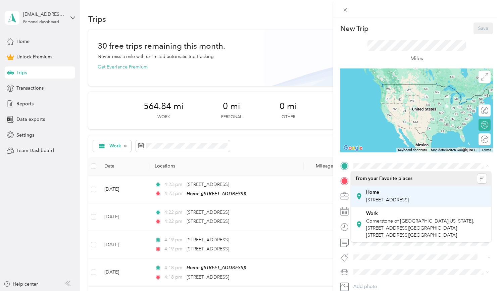
click at [376, 202] on div "Home [STREET_ADDRESS]" at bounding box center [387, 196] width 43 height 14
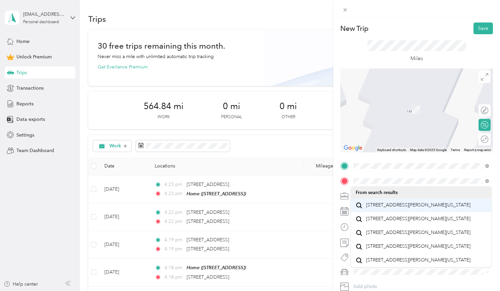
click at [396, 208] on span "[STREET_ADDRESS][PERSON_NAME][US_STATE]" at bounding box center [418, 205] width 104 height 6
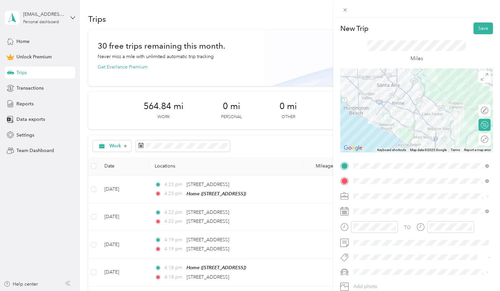
drag, startPoint x: 437, startPoint y: 96, endPoint x: 434, endPoint y: 102, distance: 5.9
click at [434, 102] on div at bounding box center [416, 110] width 153 height 84
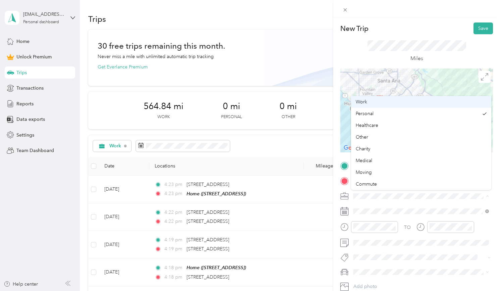
click at [363, 102] on span "Work" at bounding box center [361, 102] width 11 height 6
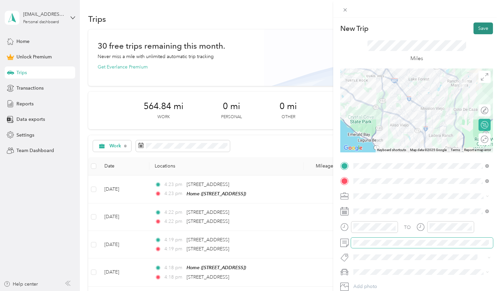
scroll to position [0, 0]
click at [483, 30] on button "Save" at bounding box center [482, 28] width 19 height 12
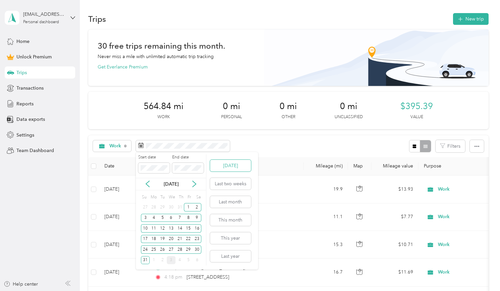
click at [229, 170] on button "[DATE]" at bounding box center [230, 166] width 41 height 12
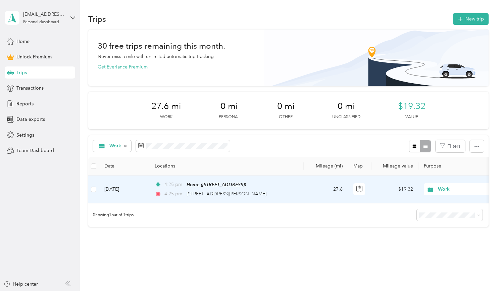
click at [307, 203] on td "27.6" at bounding box center [326, 189] width 44 height 28
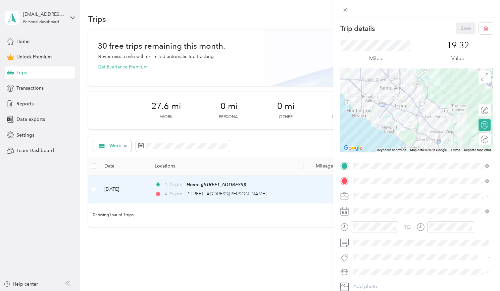
scroll to position [43, 0]
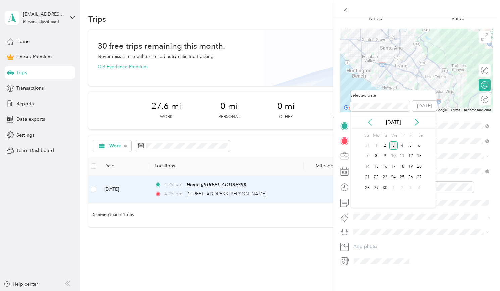
click at [372, 125] on icon at bounding box center [370, 122] width 7 height 7
click at [411, 180] on div "22" at bounding box center [410, 177] width 9 height 8
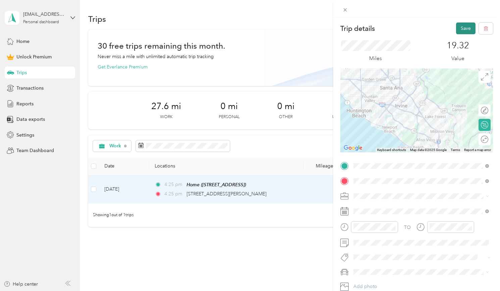
scroll to position [0, 0]
click at [460, 27] on button "Save" at bounding box center [465, 28] width 19 height 12
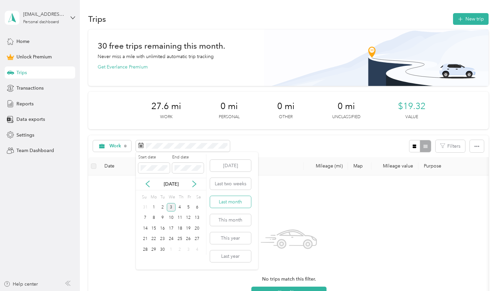
click at [227, 201] on button "Last month" at bounding box center [230, 202] width 41 height 12
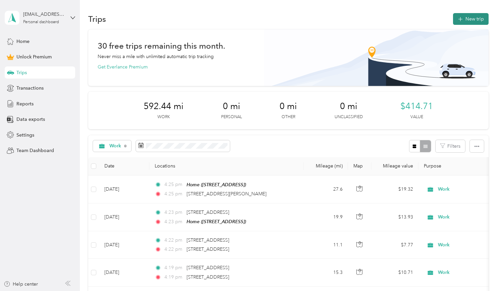
click at [469, 18] on button "New trip" at bounding box center [471, 19] width 36 height 12
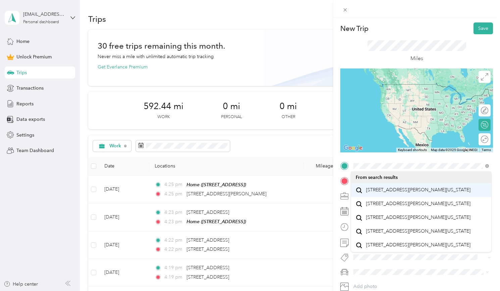
click at [384, 193] on span "[STREET_ADDRESS][PERSON_NAME][US_STATE]" at bounding box center [418, 190] width 104 height 6
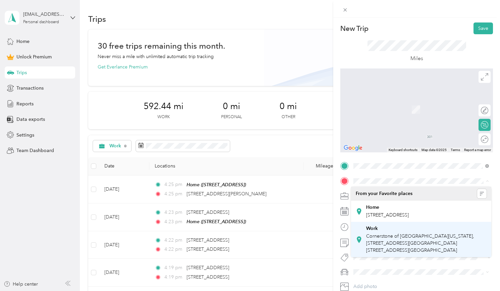
click at [403, 241] on span "Cornerstone of [GEOGRAPHIC_DATA][US_STATE], [STREET_ADDRESS][GEOGRAPHIC_DATA][S…" at bounding box center [420, 243] width 108 height 20
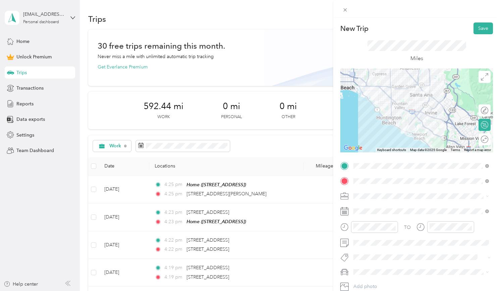
click at [375, 201] on span at bounding box center [422, 196] width 142 height 10
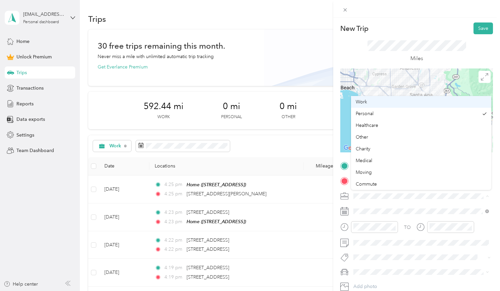
click at [368, 104] on div "Work" at bounding box center [421, 101] width 131 height 7
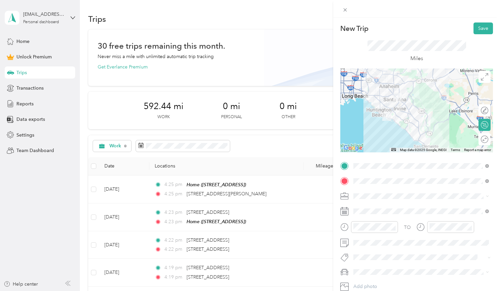
scroll to position [51, 0]
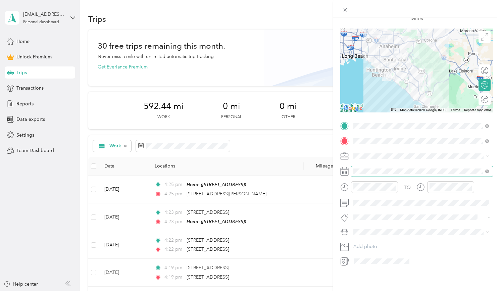
click at [375, 177] on span at bounding box center [422, 171] width 142 height 10
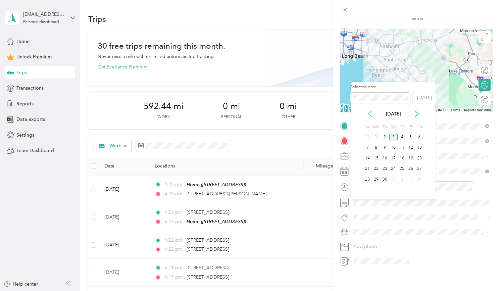
click at [372, 111] on icon at bounding box center [370, 113] width 7 height 7
click at [408, 170] on div "22" at bounding box center [410, 169] width 9 height 8
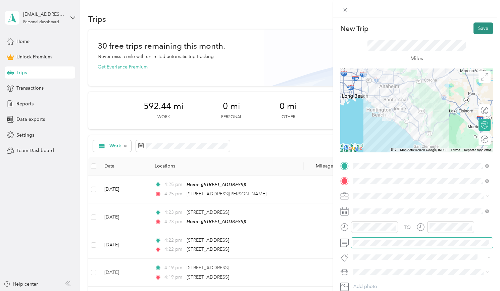
scroll to position [0, 0]
click at [485, 27] on button "Save" at bounding box center [482, 28] width 19 height 12
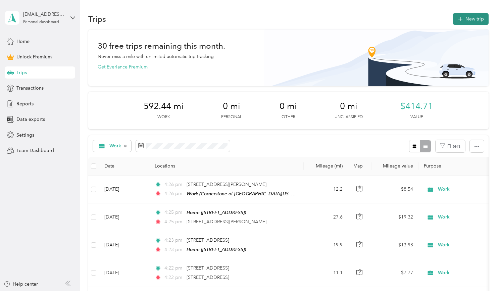
click at [468, 21] on button "New trip" at bounding box center [471, 19] width 36 height 12
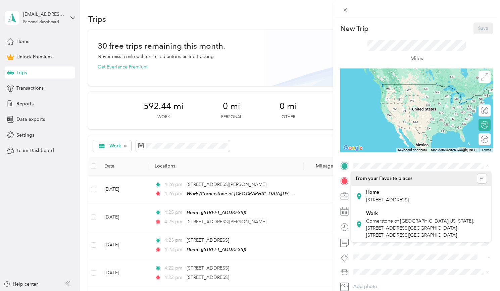
click at [191, 143] on div "New Trip Save This trip cannot be edited because it is either under review, app…" at bounding box center [250, 145] width 500 height 291
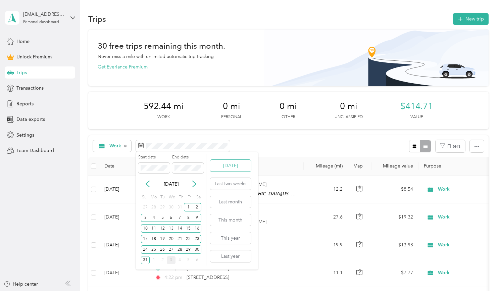
click at [219, 163] on button "[DATE]" at bounding box center [230, 166] width 41 height 12
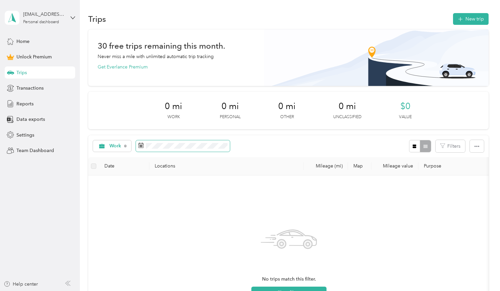
click at [143, 147] on icon at bounding box center [141, 145] width 5 height 5
click at [160, 148] on span at bounding box center [183, 145] width 94 height 11
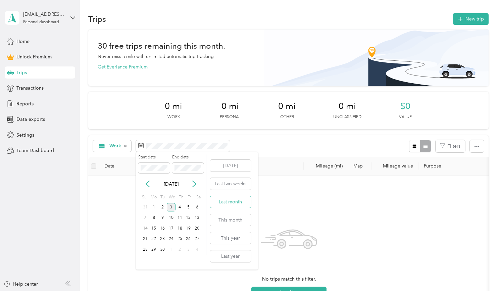
click at [231, 199] on button "Last month" at bounding box center [230, 202] width 41 height 12
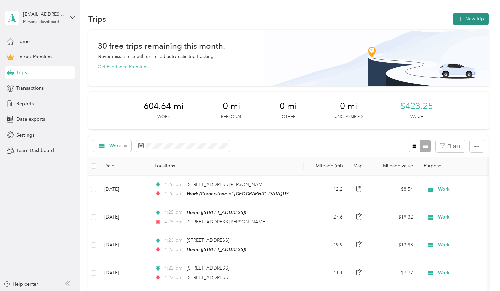
click at [469, 20] on button "New trip" at bounding box center [471, 19] width 36 height 12
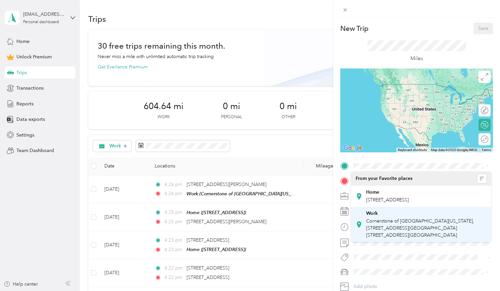
click at [395, 233] on span "Cornerstone of [GEOGRAPHIC_DATA][US_STATE], [STREET_ADDRESS][GEOGRAPHIC_DATA][S…" at bounding box center [420, 228] width 108 height 20
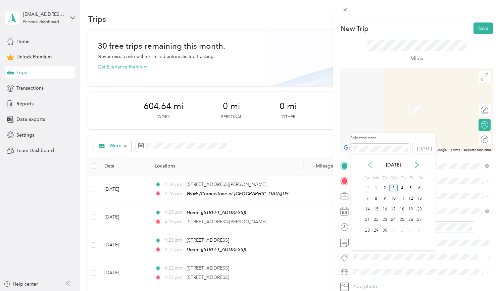
click at [368, 165] on icon at bounding box center [370, 164] width 7 height 7
click at [411, 220] on div "22" at bounding box center [410, 220] width 9 height 8
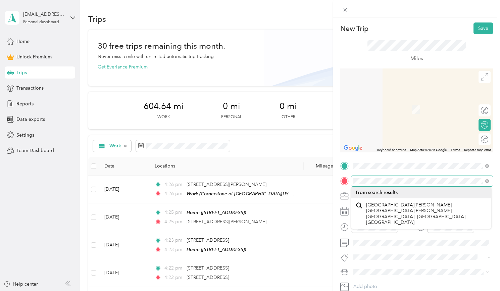
click at [385, 184] on span at bounding box center [422, 181] width 142 height 10
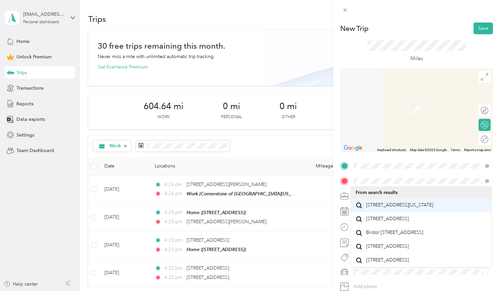
click at [393, 208] on span "[STREET_ADDRESS][US_STATE]" at bounding box center [399, 205] width 67 height 6
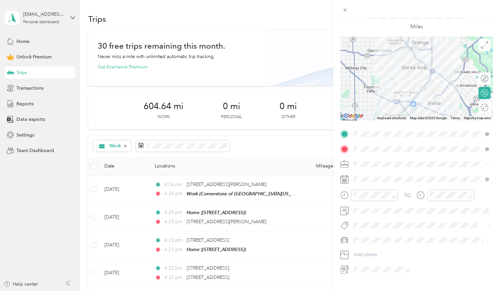
scroll to position [83, 0]
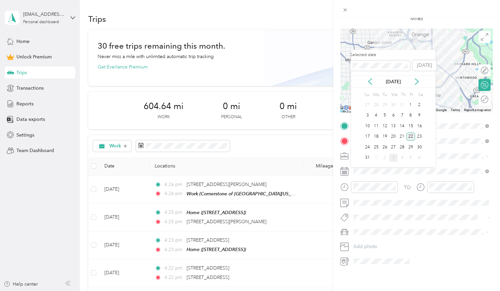
click at [412, 135] on div "22" at bounding box center [410, 137] width 9 height 8
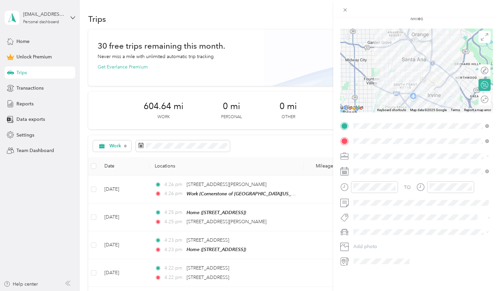
click at [366, 169] on span "Work" at bounding box center [361, 170] width 11 height 6
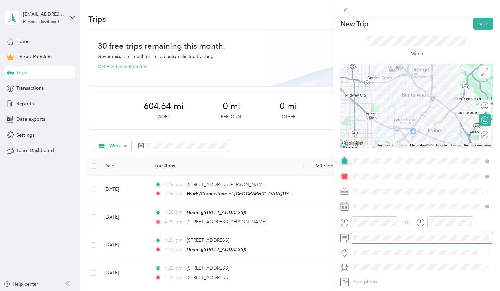
scroll to position [4, 0]
click at [482, 24] on button "Save" at bounding box center [482, 24] width 19 height 12
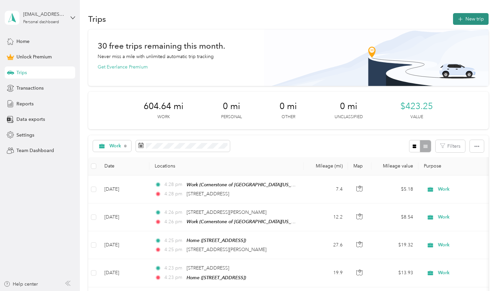
click at [480, 18] on button "New trip" at bounding box center [471, 19] width 36 height 12
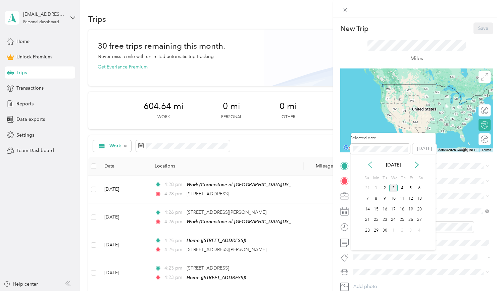
click at [369, 164] on icon at bounding box center [370, 164] width 7 height 7
click at [410, 222] on div "22" at bounding box center [410, 220] width 9 height 8
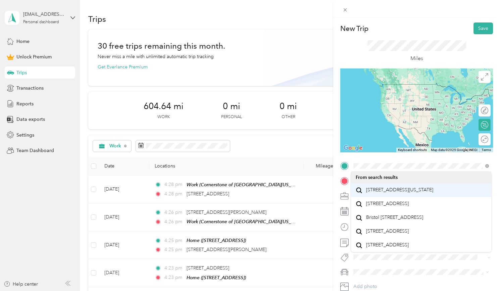
click at [402, 189] on span "[STREET_ADDRESS][US_STATE]" at bounding box center [399, 190] width 67 height 6
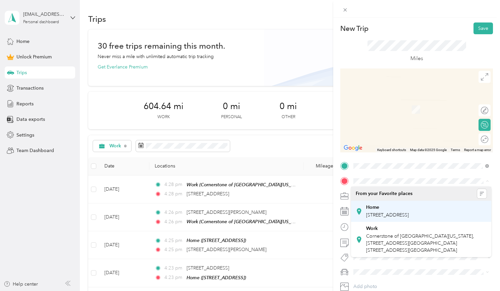
click at [380, 210] on div "Home" at bounding box center [387, 207] width 43 height 6
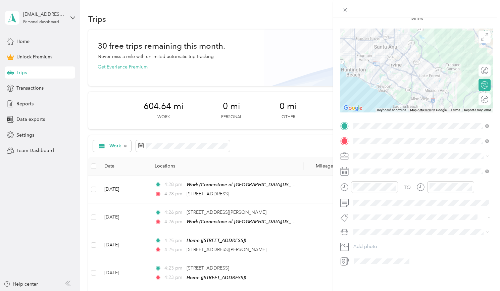
scroll to position [51, 0]
click at [423, 74] on div at bounding box center [416, 71] width 153 height 84
click at [426, 72] on div at bounding box center [416, 71] width 153 height 84
click at [418, 62] on div at bounding box center [416, 71] width 153 height 84
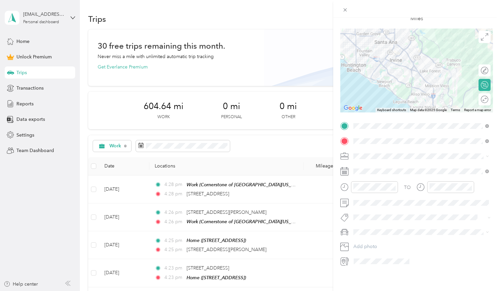
click at [418, 62] on div at bounding box center [416, 71] width 153 height 84
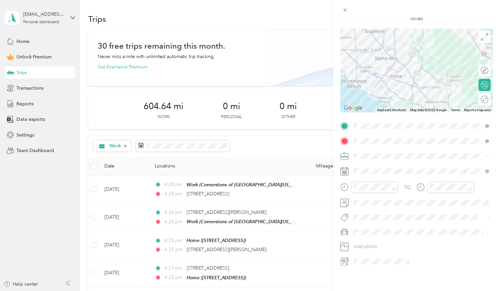
drag, startPoint x: 426, startPoint y: 45, endPoint x: 427, endPoint y: 57, distance: 11.8
click at [427, 57] on div at bounding box center [416, 71] width 153 height 84
drag, startPoint x: 422, startPoint y: 54, endPoint x: 423, endPoint y: 57, distance: 3.4
click at [423, 57] on div at bounding box center [416, 71] width 153 height 84
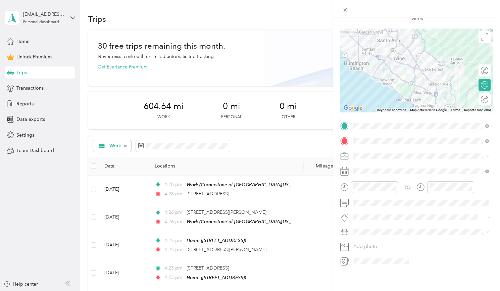
drag, startPoint x: 435, startPoint y: 63, endPoint x: 436, endPoint y: 50, distance: 13.1
click at [436, 50] on div at bounding box center [416, 71] width 153 height 84
click at [431, 68] on div at bounding box center [416, 71] width 153 height 84
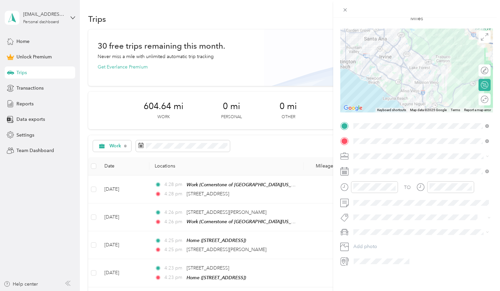
drag, startPoint x: 418, startPoint y: 47, endPoint x: 407, endPoint y: 45, distance: 11.1
click at [407, 45] on div at bounding box center [416, 71] width 153 height 84
click at [416, 67] on div at bounding box center [416, 71] width 153 height 84
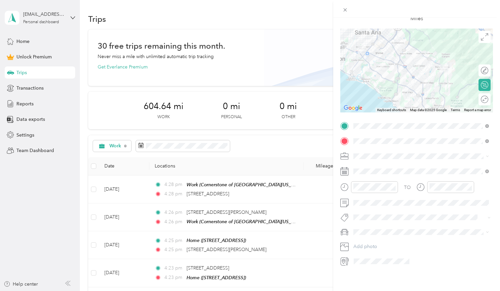
click at [416, 67] on div at bounding box center [416, 71] width 153 height 84
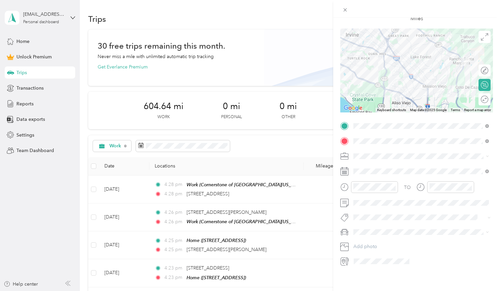
click at [411, 67] on div at bounding box center [416, 71] width 153 height 84
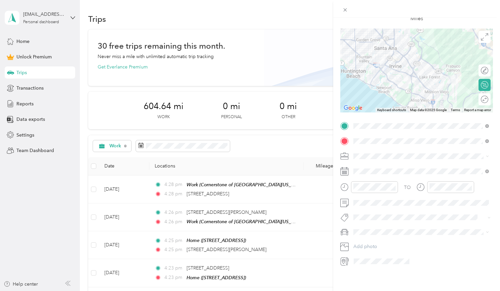
drag, startPoint x: 430, startPoint y: 47, endPoint x: 430, endPoint y: 52, distance: 5.0
click at [430, 52] on div at bounding box center [416, 71] width 153 height 84
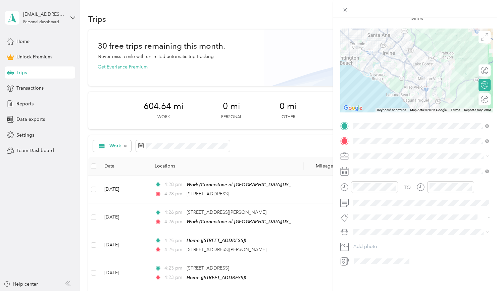
drag, startPoint x: 414, startPoint y: 56, endPoint x: 407, endPoint y: 47, distance: 11.0
click at [407, 47] on div at bounding box center [416, 71] width 153 height 84
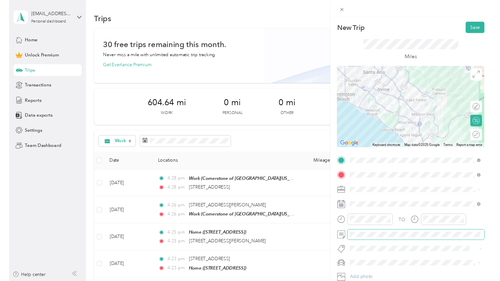
scroll to position [0, 0]
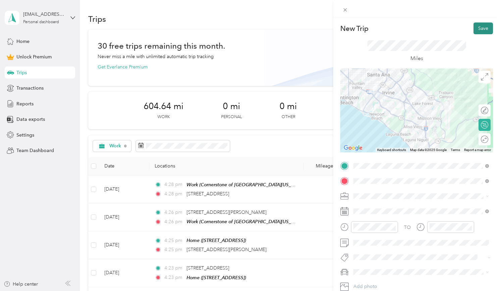
click at [485, 27] on button "Save" at bounding box center [482, 28] width 19 height 12
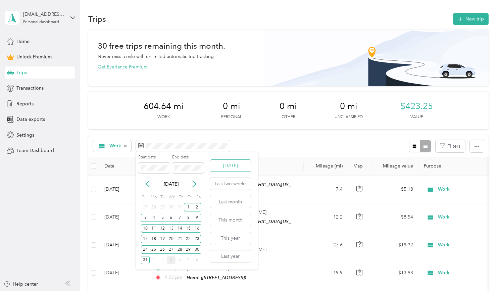
click at [230, 165] on button "[DATE]" at bounding box center [230, 166] width 41 height 12
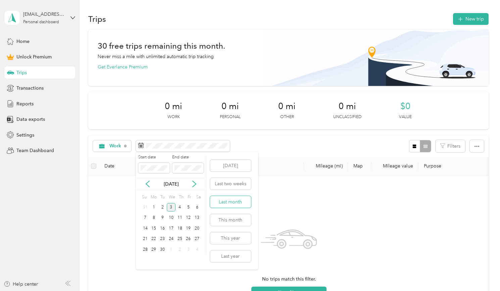
click at [230, 199] on button "Last month" at bounding box center [230, 202] width 41 height 12
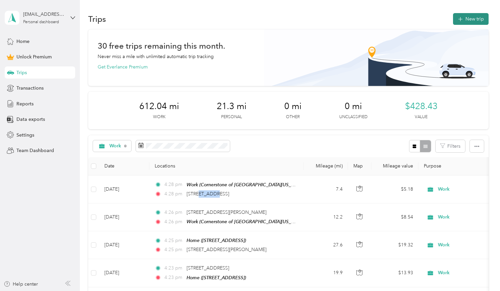
click at [472, 21] on button "New trip" at bounding box center [471, 19] width 36 height 12
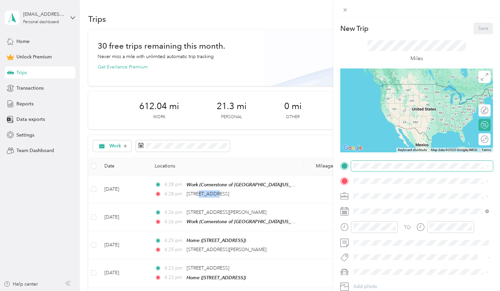
click at [359, 169] on span at bounding box center [422, 166] width 142 height 10
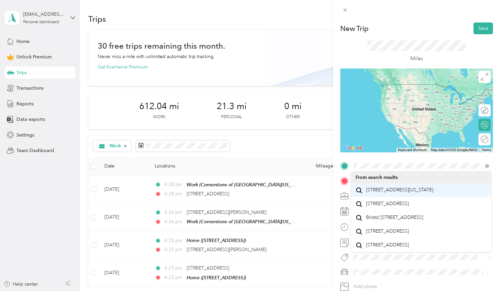
click at [384, 191] on span "[STREET_ADDRESS][US_STATE]" at bounding box center [399, 190] width 67 height 6
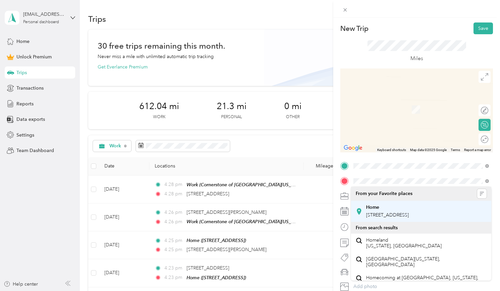
click at [382, 213] on span "[STREET_ADDRESS]" at bounding box center [387, 215] width 43 height 6
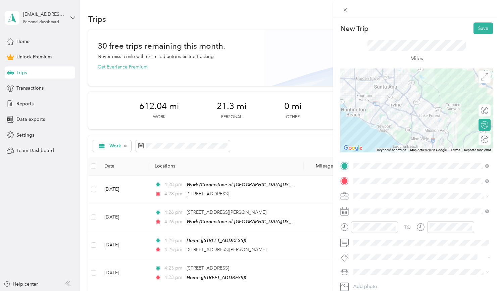
click at [375, 201] on span at bounding box center [422, 196] width 142 height 10
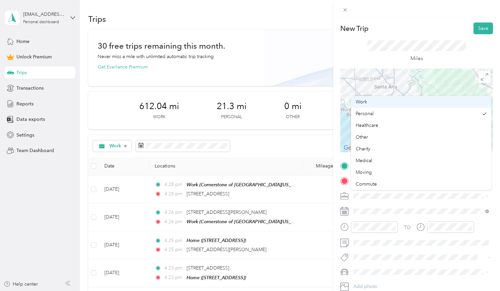
click at [365, 104] on span "Work" at bounding box center [361, 102] width 11 height 6
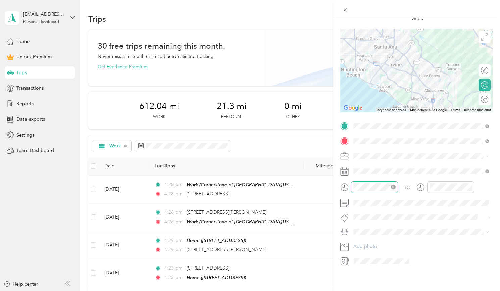
scroll to position [55, 0]
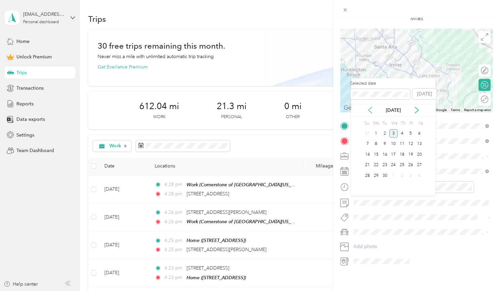
click at [369, 109] on icon at bounding box center [369, 110] width 3 height 6
click at [409, 165] on div "22" at bounding box center [410, 165] width 9 height 8
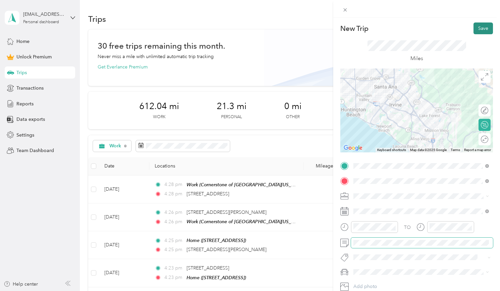
scroll to position [0, 0]
click at [482, 29] on button "Save" at bounding box center [482, 28] width 19 height 12
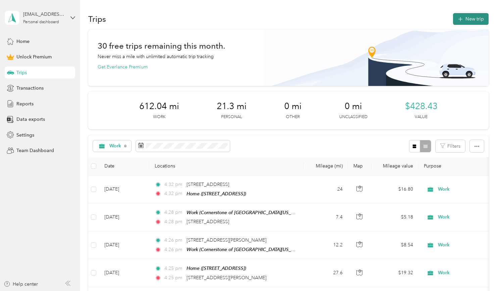
click at [474, 20] on button "New trip" at bounding box center [471, 19] width 36 height 12
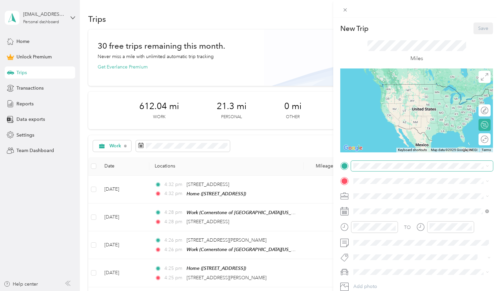
click at [387, 161] on span at bounding box center [422, 166] width 142 height 10
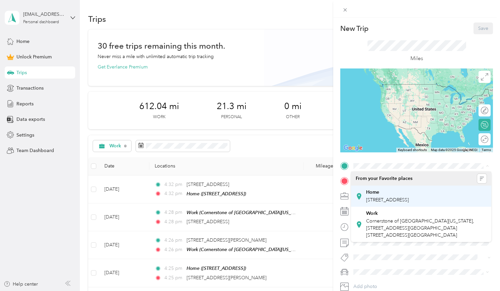
click at [381, 201] on span "[STREET_ADDRESS]" at bounding box center [387, 200] width 43 height 6
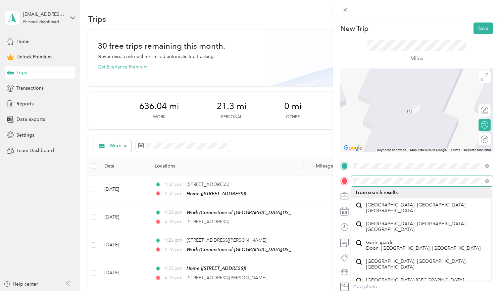
click at [289, 163] on div "New Trip Save This trip cannot be edited because it is either under review, app…" at bounding box center [250, 145] width 500 height 291
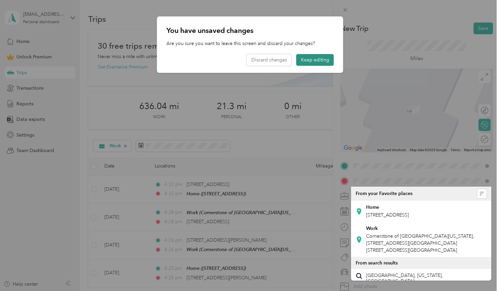
click at [306, 62] on button "Keep editing" at bounding box center [315, 60] width 38 height 12
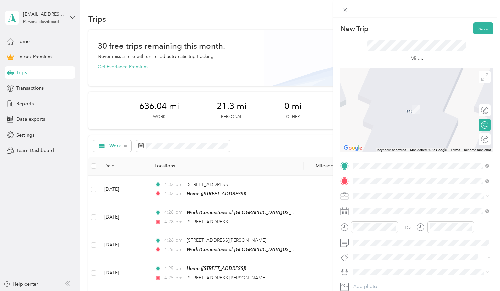
drag, startPoint x: 385, startPoint y: 192, endPoint x: 402, endPoint y: 209, distance: 24.4
click at [402, 208] on span "[STREET_ADDRESS][US_STATE]" at bounding box center [399, 205] width 67 height 6
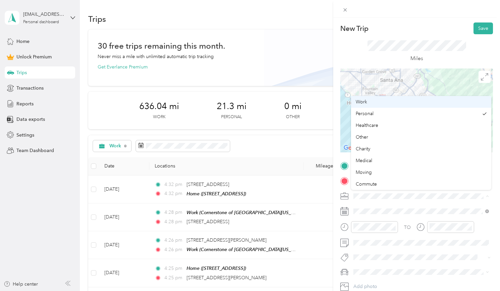
click at [369, 101] on div "Work" at bounding box center [421, 101] width 131 height 7
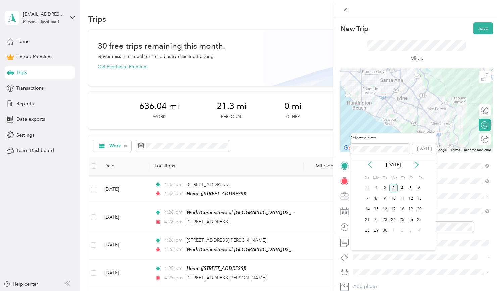
click at [367, 165] on icon at bounding box center [370, 164] width 7 height 7
click at [376, 231] on div "25" at bounding box center [376, 230] width 9 height 8
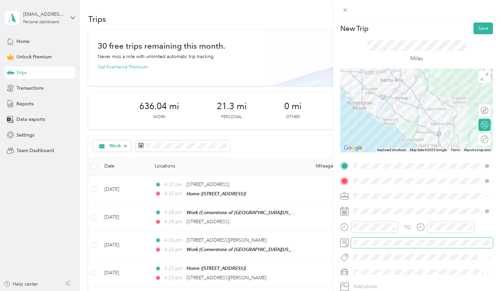
scroll to position [-10, 0]
click at [435, 118] on div at bounding box center [416, 110] width 153 height 84
click at [444, 117] on div at bounding box center [416, 110] width 153 height 84
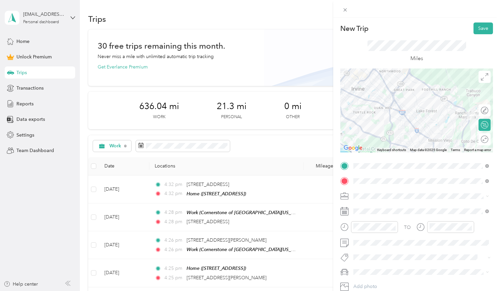
click at [441, 124] on div at bounding box center [416, 110] width 153 height 84
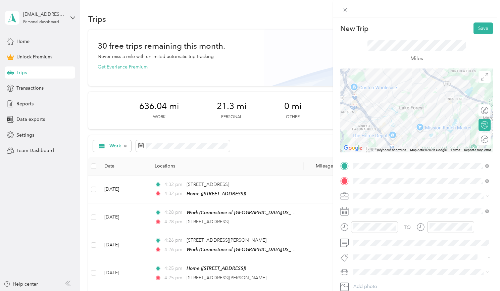
click at [451, 132] on div at bounding box center [416, 110] width 153 height 84
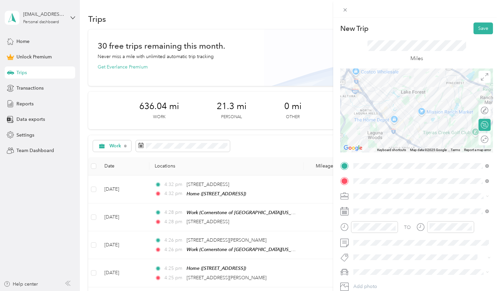
drag, startPoint x: 460, startPoint y: 91, endPoint x: 462, endPoint y: 72, distance: 18.9
click at [462, 72] on div "New Trip Save This trip cannot be edited because it is either under review, app…" at bounding box center [416, 164] width 153 height 284
click at [367, 92] on div at bounding box center [416, 110] width 153 height 84
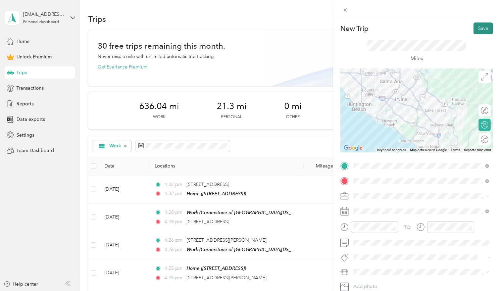
click at [484, 28] on button "Save" at bounding box center [482, 28] width 19 height 12
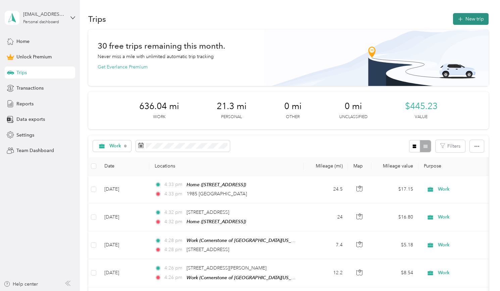
click at [476, 19] on button "New trip" at bounding box center [471, 19] width 36 height 12
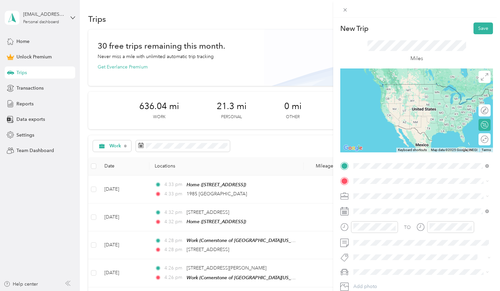
drag, startPoint x: 370, startPoint y: 179, endPoint x: 388, endPoint y: 192, distance: 22.5
click at [388, 192] on span "[STREET_ADDRESS][US_STATE]" at bounding box center [399, 190] width 67 height 6
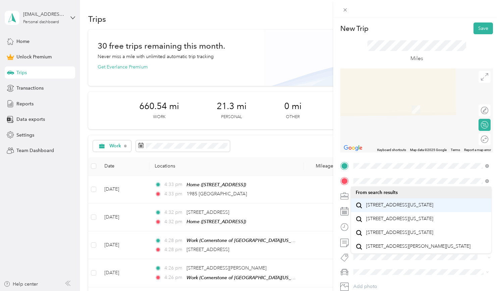
click at [395, 208] on span "[STREET_ADDRESS][US_STATE]" at bounding box center [399, 205] width 67 height 6
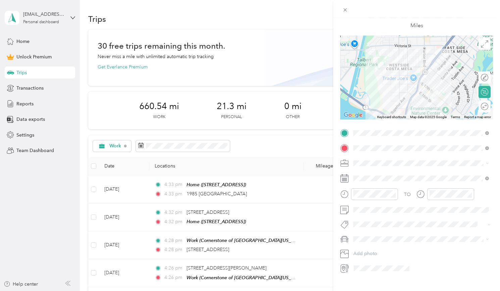
scroll to position [51, 0]
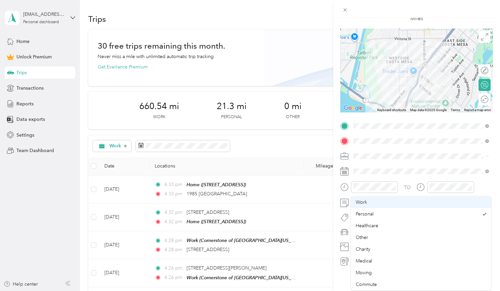
click at [358, 202] on span "Work" at bounding box center [361, 202] width 11 height 6
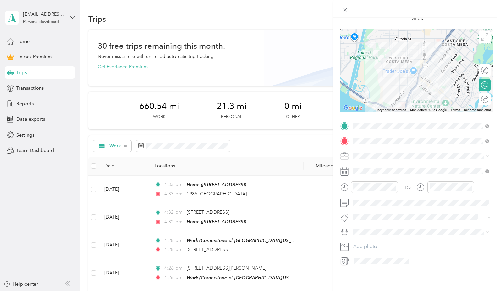
scroll to position [132, 0]
click at [372, 162] on icon at bounding box center [370, 162] width 7 height 7
click at [376, 227] on div "25" at bounding box center [376, 227] width 9 height 8
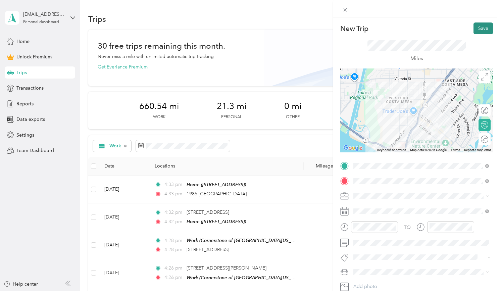
scroll to position [0, 0]
click at [486, 27] on button "Save" at bounding box center [482, 28] width 19 height 12
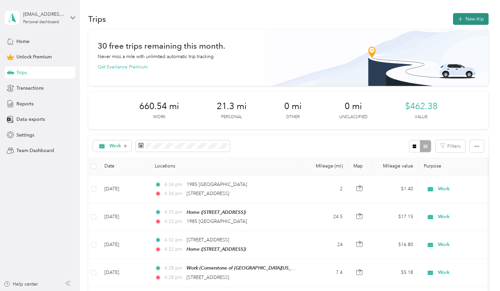
click at [468, 16] on button "New trip" at bounding box center [471, 19] width 36 height 12
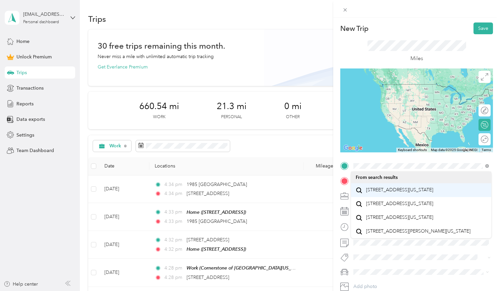
click at [392, 193] on span "[STREET_ADDRESS][US_STATE]" at bounding box center [399, 190] width 67 height 6
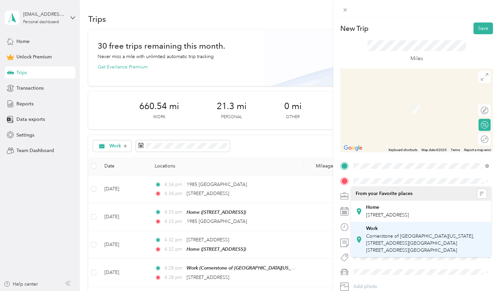
click at [408, 252] on span "Cornerstone of [GEOGRAPHIC_DATA][US_STATE], [STREET_ADDRESS][GEOGRAPHIC_DATA][S…" at bounding box center [420, 243] width 108 height 20
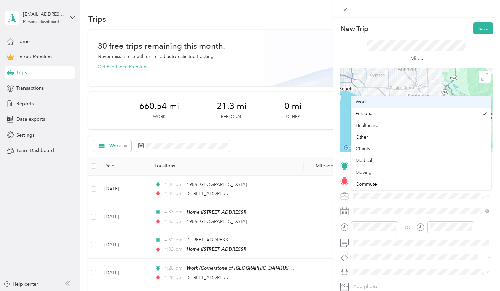
click at [362, 100] on span "Work" at bounding box center [361, 102] width 11 height 6
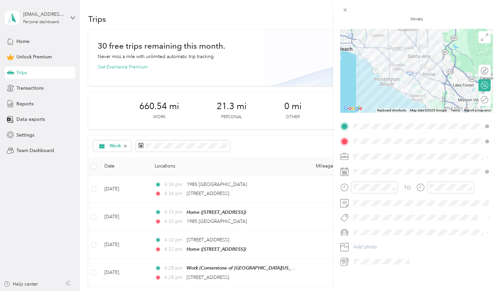
scroll to position [103, 0]
click at [400, 198] on span at bounding box center [422, 203] width 142 height 10
click at [372, 191] on icon at bounding box center [370, 191] width 7 height 7
click at [378, 258] on div "25" at bounding box center [376, 256] width 9 height 8
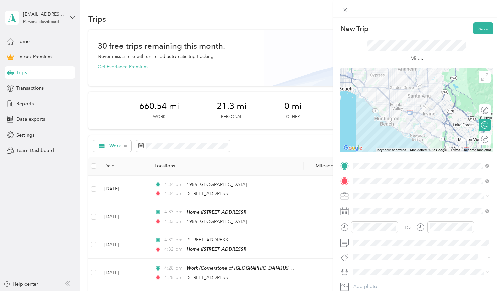
scroll to position [0, 0]
click at [483, 26] on button "Save" at bounding box center [482, 28] width 19 height 12
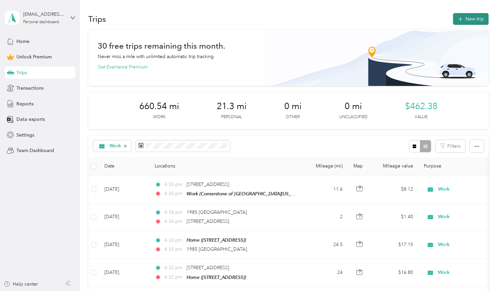
click at [473, 17] on button "New trip" at bounding box center [471, 19] width 36 height 12
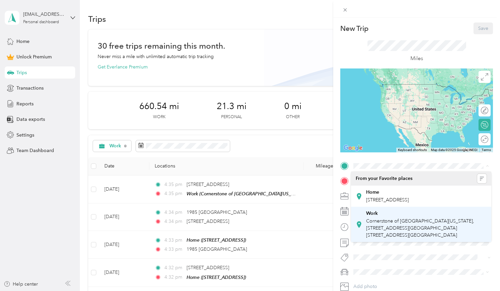
click at [383, 225] on span "Cornerstone of [GEOGRAPHIC_DATA][US_STATE], [STREET_ADDRESS][GEOGRAPHIC_DATA][S…" at bounding box center [420, 228] width 108 height 20
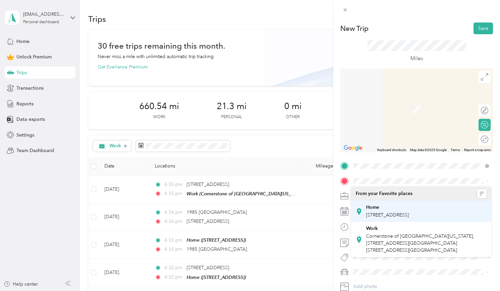
click at [375, 210] on div "Home [STREET_ADDRESS]" at bounding box center [387, 211] width 43 height 14
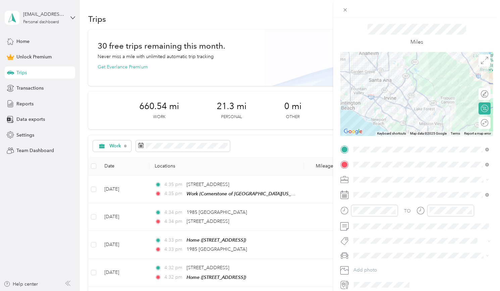
scroll to position [44, 0]
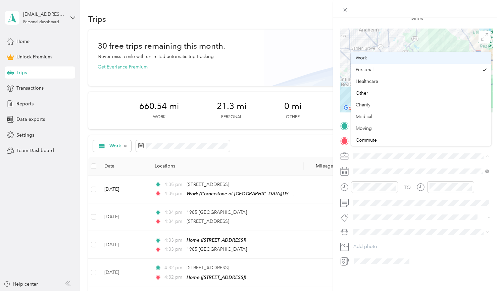
click at [366, 57] on span "Work" at bounding box center [361, 58] width 11 height 6
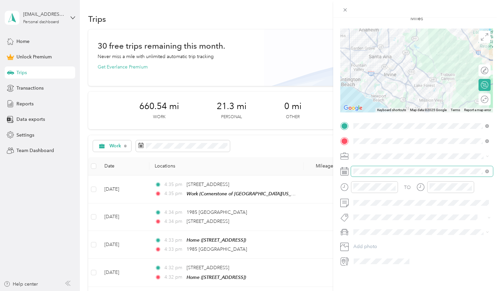
scroll to position [121, 0]
click at [361, 198] on span at bounding box center [422, 203] width 142 height 10
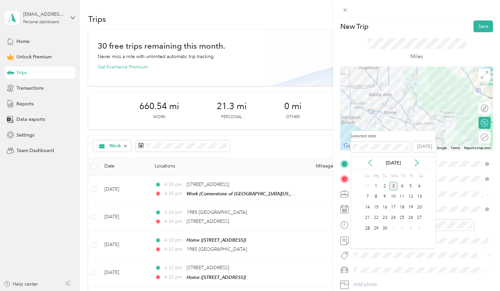
click at [371, 163] on icon at bounding box center [370, 162] width 7 height 7
click at [375, 228] on div "25" at bounding box center [376, 228] width 9 height 8
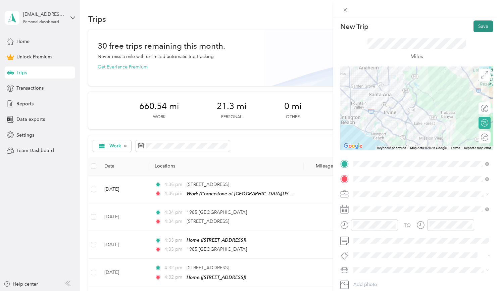
click at [480, 26] on button "Save" at bounding box center [482, 26] width 19 height 12
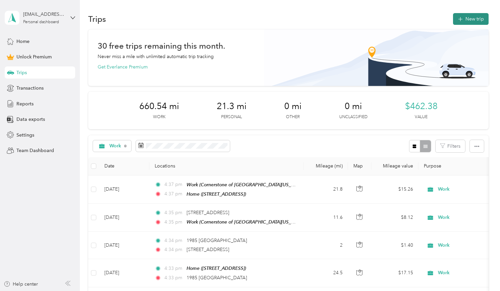
click at [476, 17] on button "New trip" at bounding box center [471, 19] width 36 height 12
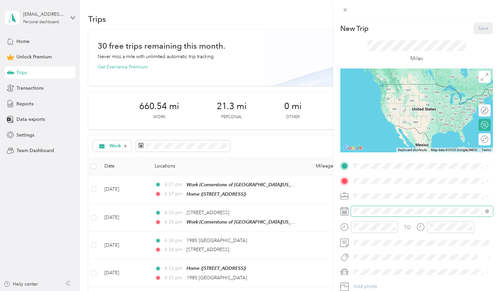
click at [358, 216] on span at bounding box center [422, 211] width 142 height 10
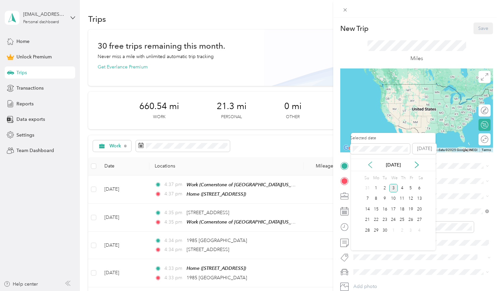
click at [372, 162] on icon at bounding box center [370, 164] width 7 height 7
click at [385, 226] on div "26" at bounding box center [385, 230] width 9 height 8
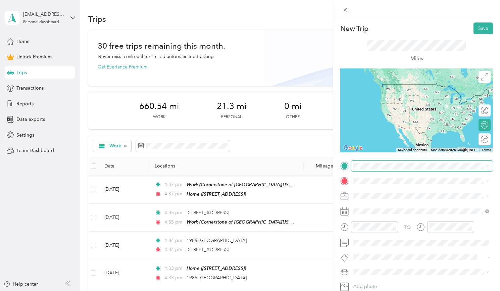
click at [364, 170] on span at bounding box center [422, 166] width 142 height 10
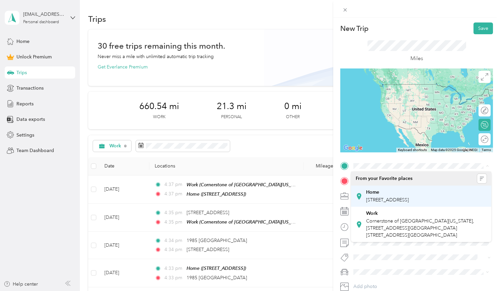
click at [387, 200] on span "[STREET_ADDRESS]" at bounding box center [387, 200] width 43 height 6
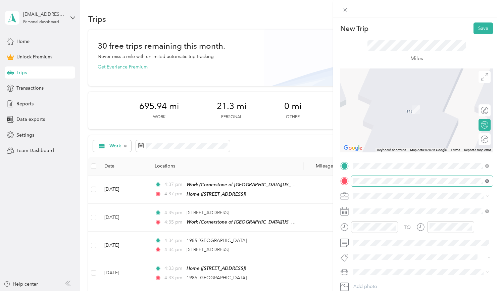
click at [486, 181] on icon at bounding box center [487, 181] width 4 height 4
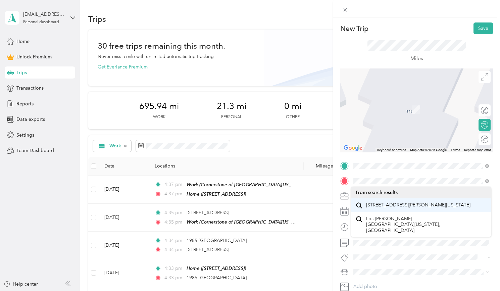
click at [418, 207] on span "[STREET_ADDRESS][PERSON_NAME][US_STATE]" at bounding box center [418, 205] width 104 height 6
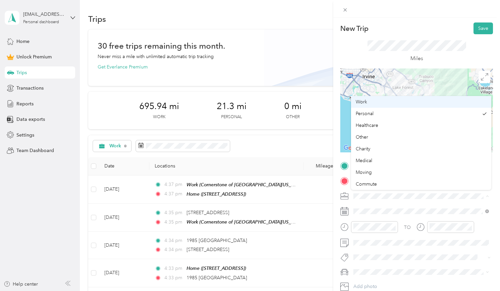
click at [370, 102] on div "Work" at bounding box center [421, 101] width 131 height 7
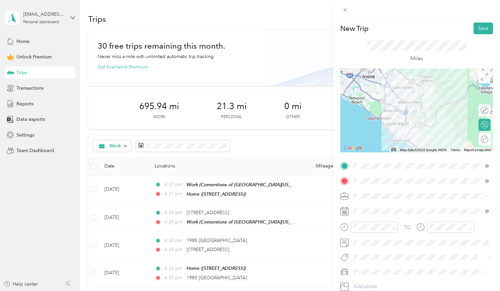
scroll to position [71, 0]
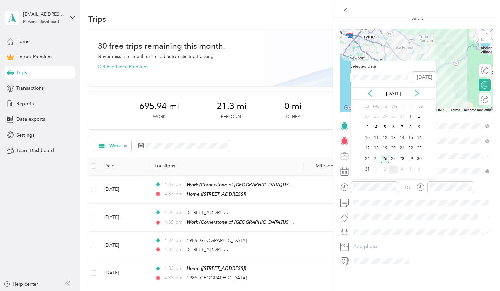
click at [384, 156] on div "26" at bounding box center [385, 159] width 9 height 8
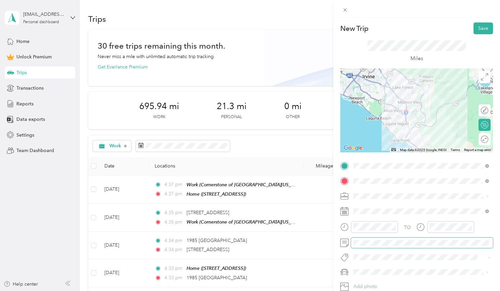
scroll to position [0, 0]
click at [477, 26] on button "Save" at bounding box center [482, 28] width 19 height 12
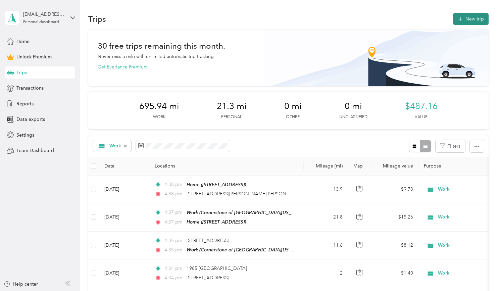
click at [480, 14] on button "New trip" at bounding box center [471, 19] width 36 height 12
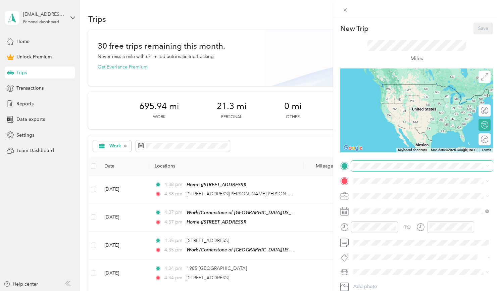
click at [368, 168] on span at bounding box center [422, 166] width 142 height 10
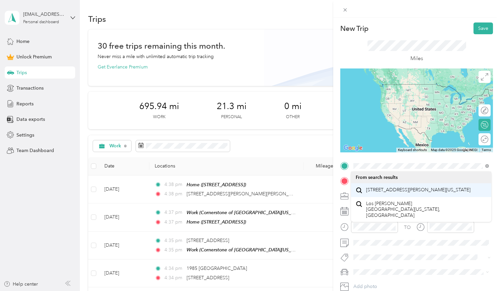
click at [386, 189] on span "[STREET_ADDRESS][PERSON_NAME][US_STATE]" at bounding box center [418, 190] width 104 height 6
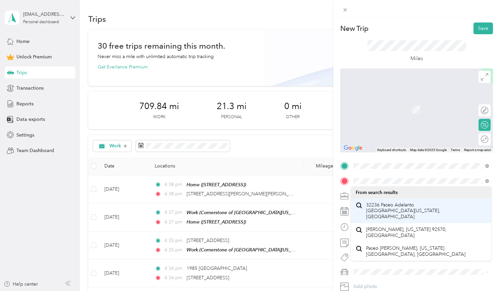
click at [409, 205] on span "32236 Paseo Adelanto [GEOGRAPHIC_DATA][US_STATE], [GEOGRAPHIC_DATA]" at bounding box center [426, 211] width 120 height 18
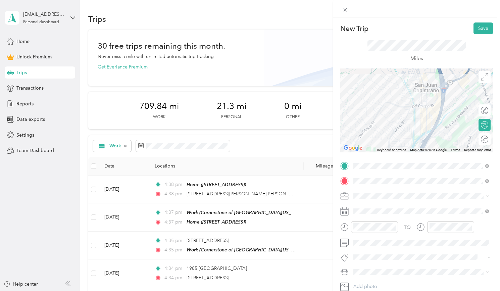
scroll to position [26, 0]
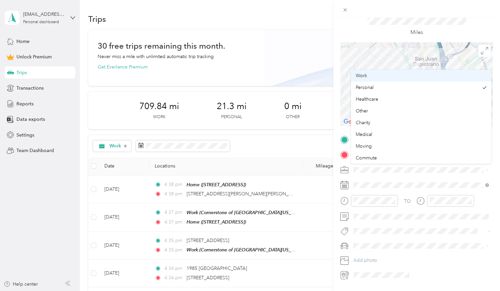
click at [376, 75] on div "Work" at bounding box center [421, 75] width 131 height 7
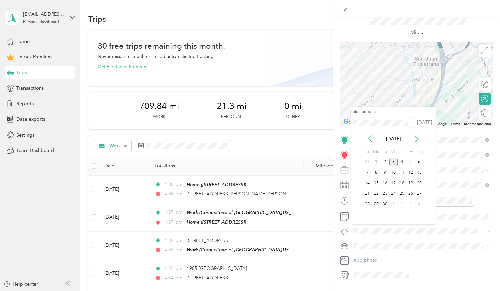
click at [369, 138] on icon at bounding box center [369, 139] width 3 height 6
click at [385, 204] on div "26" at bounding box center [385, 204] width 9 height 8
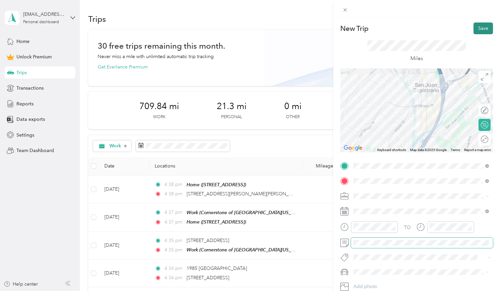
scroll to position [0, 0]
click at [484, 28] on button "Save" at bounding box center [482, 28] width 19 height 12
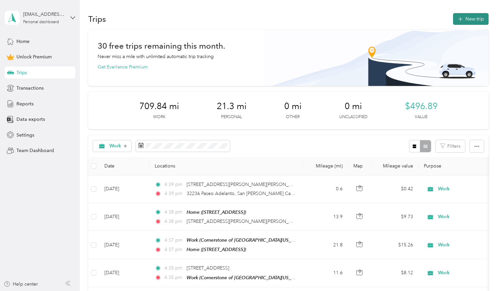
click at [468, 18] on button "New trip" at bounding box center [471, 19] width 36 height 12
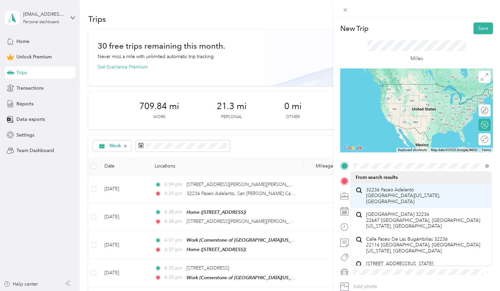
click at [394, 189] on span "32236 Paseo Adelanto [GEOGRAPHIC_DATA][US_STATE], [GEOGRAPHIC_DATA]" at bounding box center [426, 196] width 120 height 18
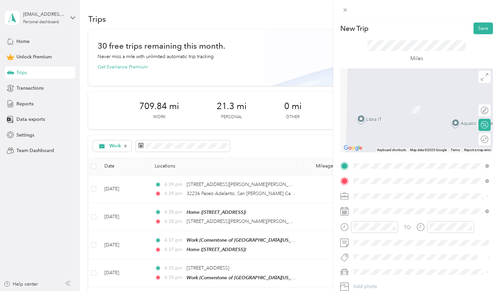
drag, startPoint x: 391, startPoint y: 190, endPoint x: 419, endPoint y: 208, distance: 32.9
click at [419, 208] on span "[STREET_ADDRESS][PERSON_NAME][US_STATE]" at bounding box center [418, 205] width 104 height 6
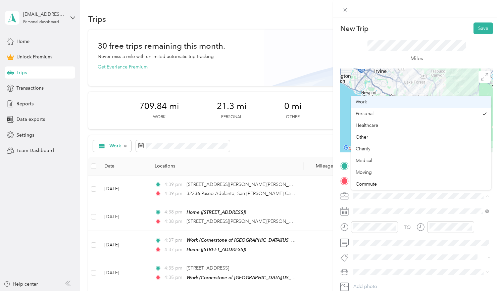
click at [373, 105] on div "Work" at bounding box center [421, 101] width 131 height 7
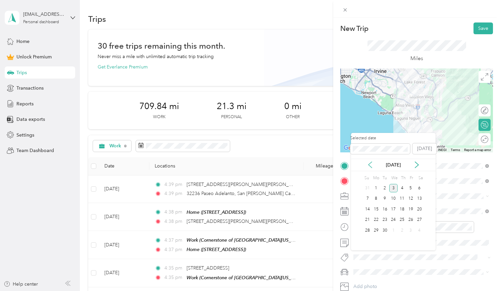
click at [369, 165] on icon at bounding box center [369, 165] width 3 height 6
click at [383, 230] on div "26" at bounding box center [385, 230] width 9 height 8
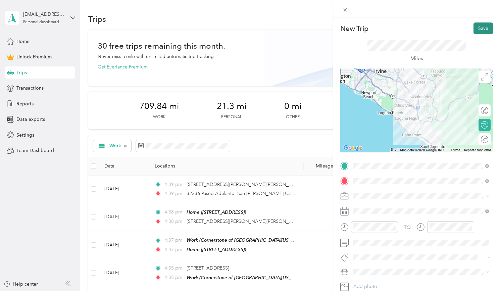
click at [481, 28] on button "Save" at bounding box center [482, 28] width 19 height 12
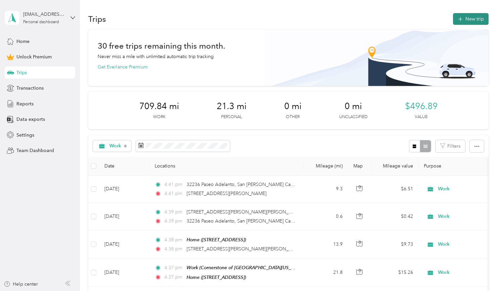
click at [468, 18] on button "New trip" at bounding box center [471, 19] width 36 height 12
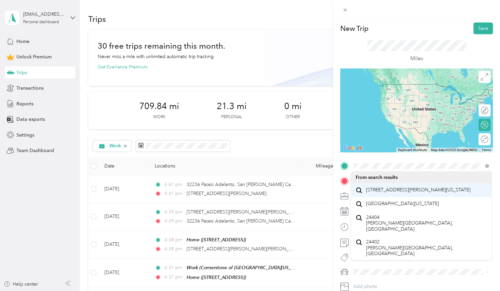
click at [397, 193] on span "[STREET_ADDRESS][PERSON_NAME][US_STATE]" at bounding box center [418, 190] width 104 height 6
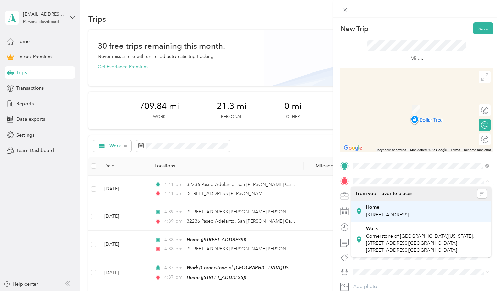
click at [375, 211] on div "Home [STREET_ADDRESS]" at bounding box center [387, 211] width 43 height 14
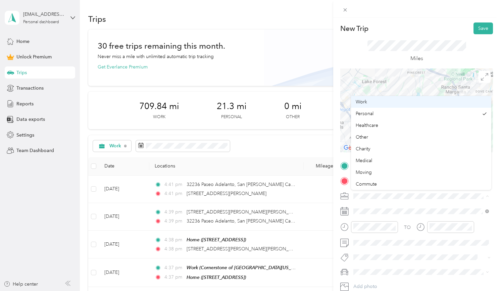
click at [366, 101] on span "Work" at bounding box center [361, 102] width 11 height 6
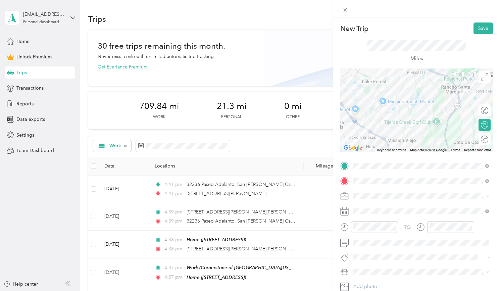
scroll to position [48, 0]
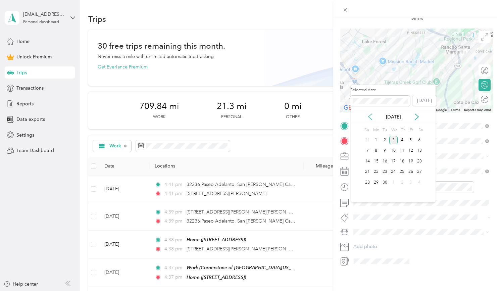
click at [373, 115] on icon at bounding box center [370, 116] width 7 height 7
click at [386, 182] on div "26" at bounding box center [385, 182] width 9 height 8
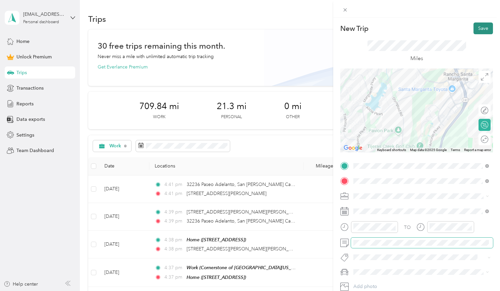
scroll to position [0, 0]
click at [484, 30] on button "Save" at bounding box center [482, 28] width 19 height 12
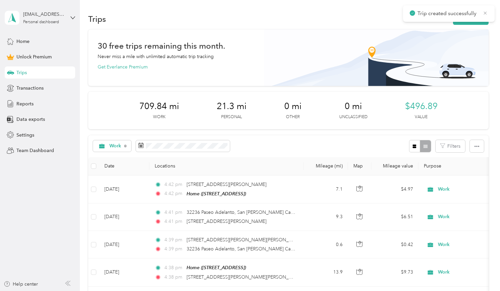
click at [487, 11] on icon at bounding box center [485, 13] width 5 height 6
click at [480, 16] on button "New trip" at bounding box center [471, 19] width 36 height 12
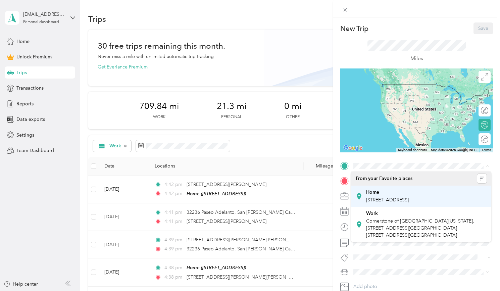
click at [388, 195] on div "Home [STREET_ADDRESS]" at bounding box center [387, 196] width 43 height 14
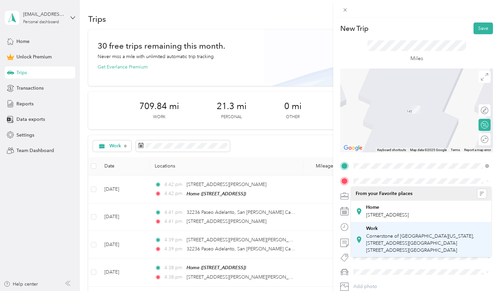
click at [391, 242] on span "Cornerstone of [GEOGRAPHIC_DATA][US_STATE], [STREET_ADDRESS][GEOGRAPHIC_DATA][S…" at bounding box center [420, 243] width 108 height 20
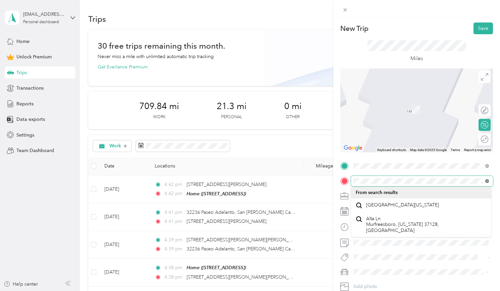
click at [486, 180] on icon at bounding box center [487, 181] width 4 height 4
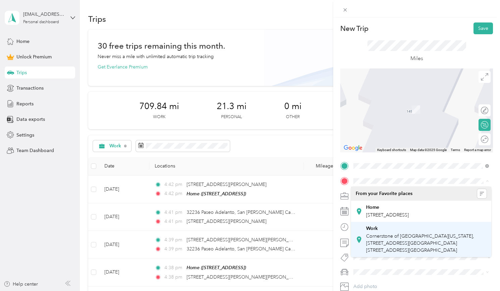
click at [380, 246] on div "Work Cornerstone of [GEOGRAPHIC_DATA][US_STATE], [STREET_ADDRESS][GEOGRAPHIC_DA…" at bounding box center [426, 239] width 120 height 28
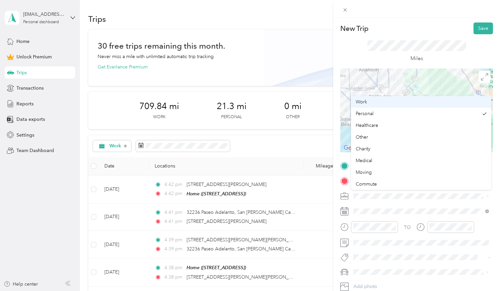
click at [368, 107] on li "Work" at bounding box center [421, 102] width 140 height 12
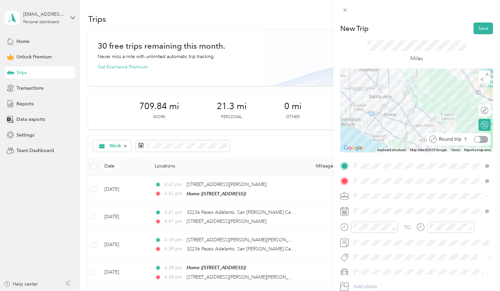
click at [479, 139] on div at bounding box center [478, 139] width 6 height 6
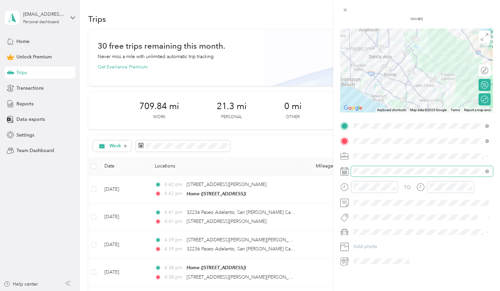
click at [369, 177] on span at bounding box center [422, 171] width 142 height 10
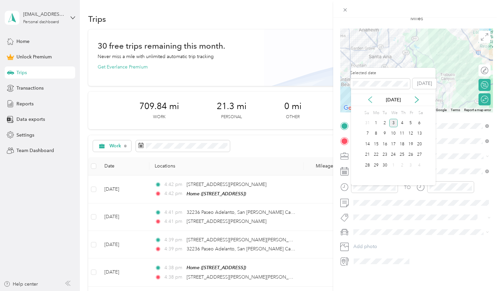
click at [370, 98] on icon at bounding box center [370, 99] width 7 height 7
click at [400, 162] on div "28" at bounding box center [402, 165] width 9 height 8
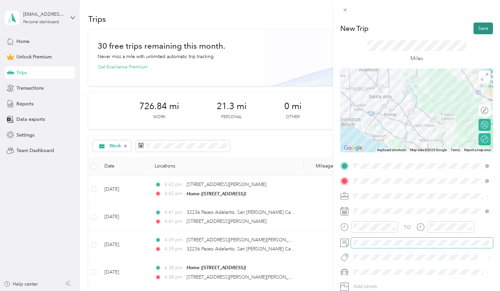
scroll to position [0, 0]
click at [487, 27] on button "Save" at bounding box center [482, 28] width 19 height 12
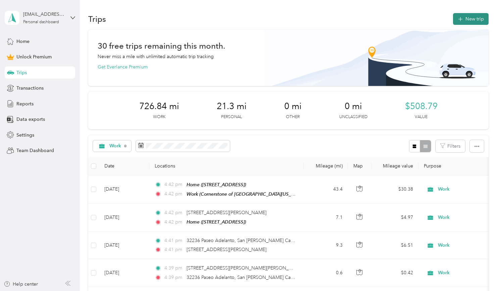
click at [477, 20] on button "New trip" at bounding box center [471, 19] width 36 height 12
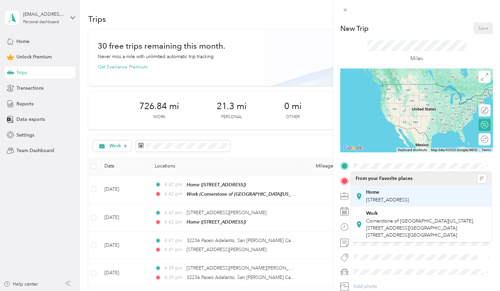
click at [380, 203] on div "Home [STREET_ADDRESS]" at bounding box center [387, 196] width 43 height 14
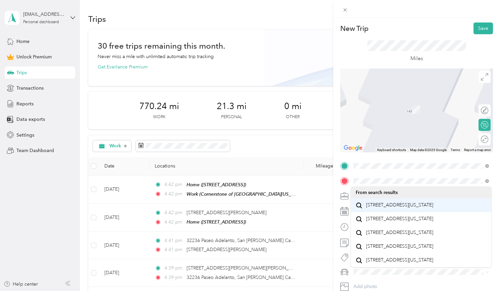
click at [404, 208] on span "[STREET_ADDRESS][US_STATE]" at bounding box center [399, 205] width 67 height 6
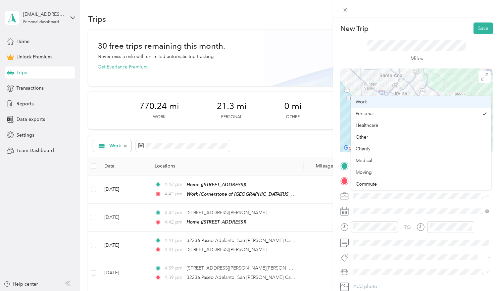
click at [369, 102] on div "Work" at bounding box center [421, 101] width 131 height 7
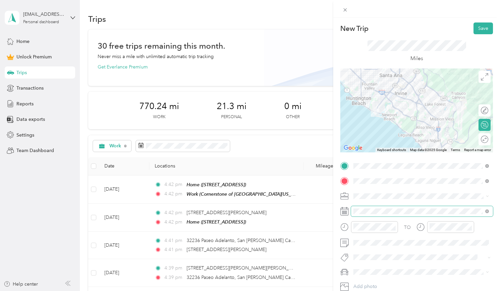
click at [363, 216] on span at bounding box center [422, 211] width 142 height 10
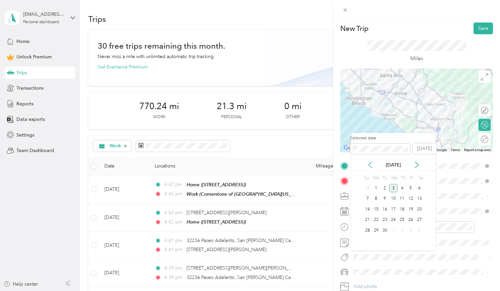
click at [373, 166] on icon at bounding box center [370, 164] width 7 height 7
click at [411, 229] on div "29" at bounding box center [410, 230] width 9 height 8
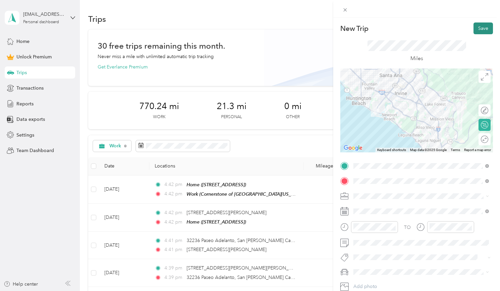
click at [481, 31] on button "Save" at bounding box center [482, 28] width 19 height 12
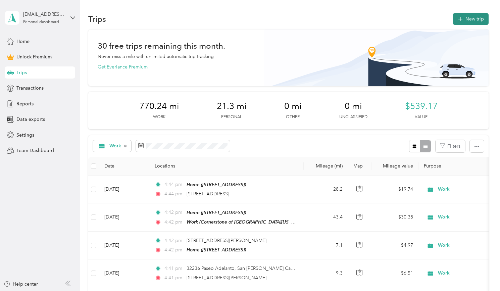
click at [475, 19] on button "New trip" at bounding box center [471, 19] width 36 height 12
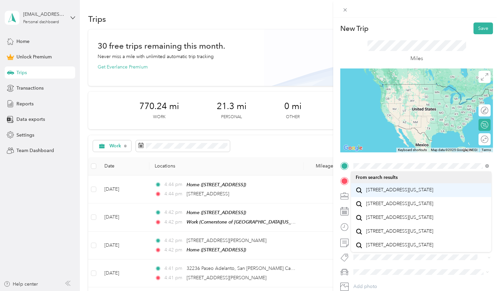
click at [393, 193] on span "[STREET_ADDRESS][US_STATE]" at bounding box center [399, 190] width 67 height 6
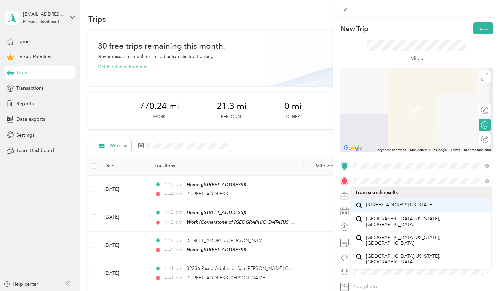
click at [392, 208] on span "[STREET_ADDRESS][US_STATE]" at bounding box center [399, 205] width 67 height 6
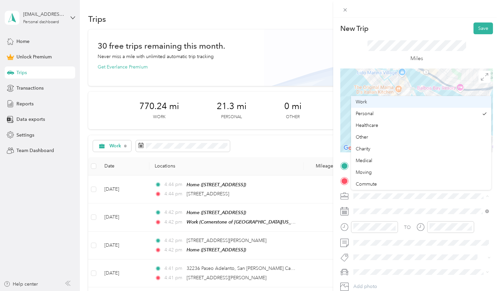
click at [372, 102] on div "Work" at bounding box center [421, 101] width 131 height 7
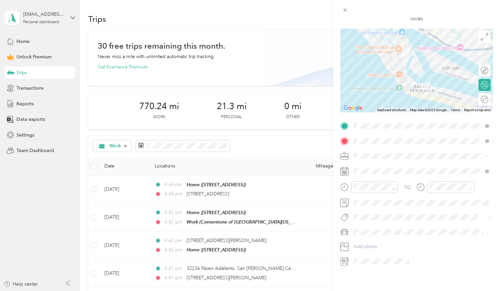
scroll to position [61, 0]
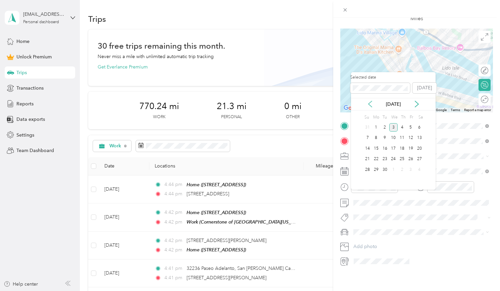
click at [370, 104] on icon at bounding box center [370, 104] width 7 height 7
click at [411, 169] on div "29" at bounding box center [410, 169] width 9 height 8
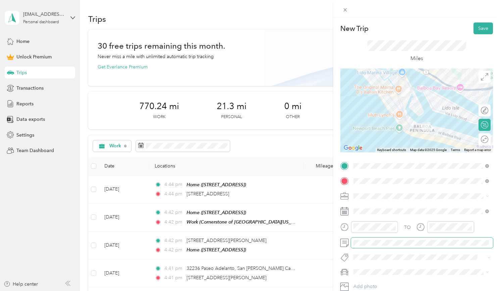
scroll to position [0, 0]
click at [477, 32] on button "Save" at bounding box center [482, 28] width 19 height 12
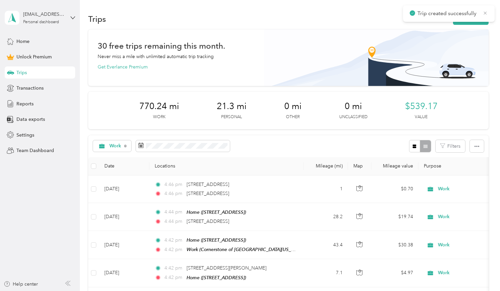
click at [485, 10] on icon at bounding box center [485, 13] width 5 height 6
click at [472, 15] on button "New trip" at bounding box center [471, 19] width 36 height 12
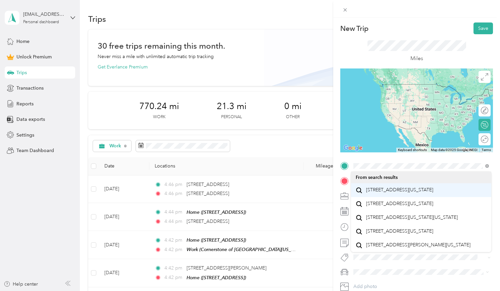
click at [378, 192] on span "[STREET_ADDRESS][US_STATE]" at bounding box center [399, 190] width 67 height 6
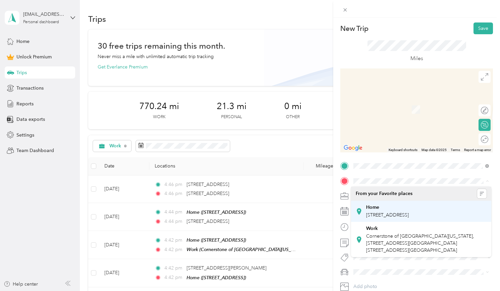
click at [384, 218] on div "Home [STREET_ADDRESS]" at bounding box center [387, 211] width 43 height 14
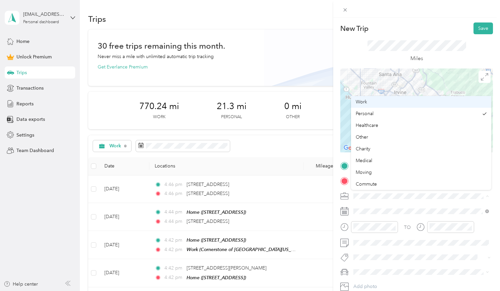
click at [364, 101] on span "Work" at bounding box center [361, 102] width 11 height 6
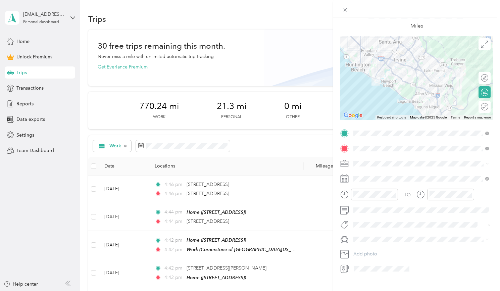
scroll to position [56, 0]
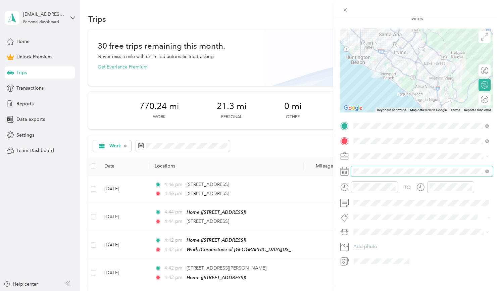
click at [367, 177] on span at bounding box center [422, 171] width 142 height 10
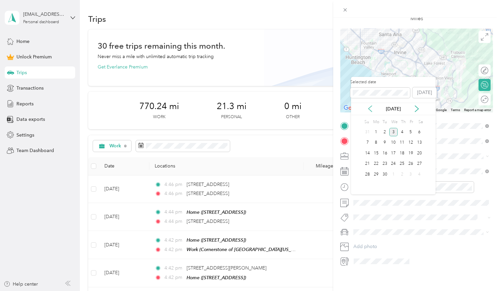
click at [370, 105] on icon at bounding box center [370, 108] width 7 height 7
click at [412, 172] on div "29" at bounding box center [410, 174] width 9 height 8
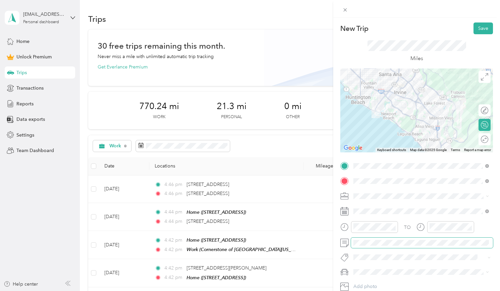
scroll to position [0, 0]
click at [481, 27] on button "Save" at bounding box center [482, 28] width 19 height 12
